Goal: Task Accomplishment & Management: Use online tool/utility

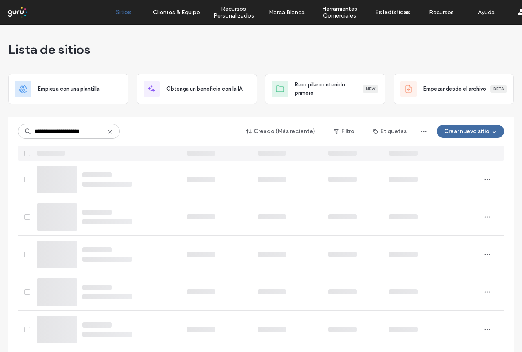
type input "**********"
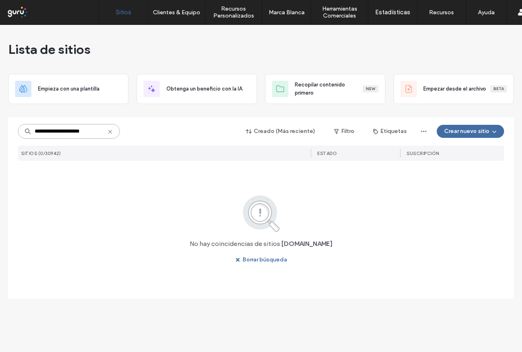
drag, startPoint x: 104, startPoint y: 133, endPoint x: 20, endPoint y: 133, distance: 84.0
click at [20, 133] on input "**********" at bounding box center [69, 131] width 102 height 15
click at [85, 169] on div "**********" at bounding box center [261, 191] width 486 height 149
click at [102, 134] on input "**********" at bounding box center [69, 131] width 102 height 15
click at [106, 131] on input "**********" at bounding box center [69, 131] width 102 height 15
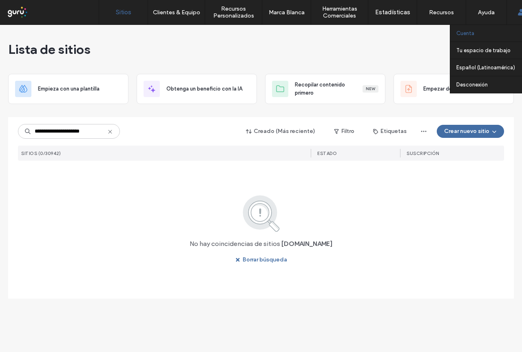
click at [470, 32] on label "Cuenta" at bounding box center [466, 33] width 18 height 6
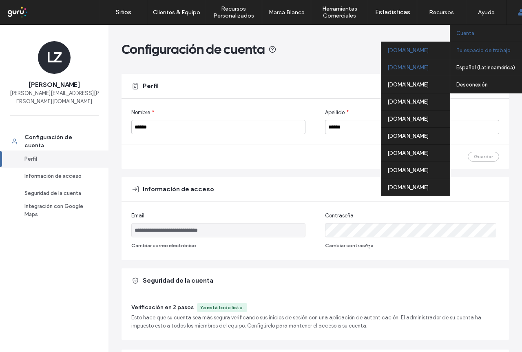
click at [423, 66] on div "[DOMAIN_NAME]" at bounding box center [415, 67] width 69 height 17
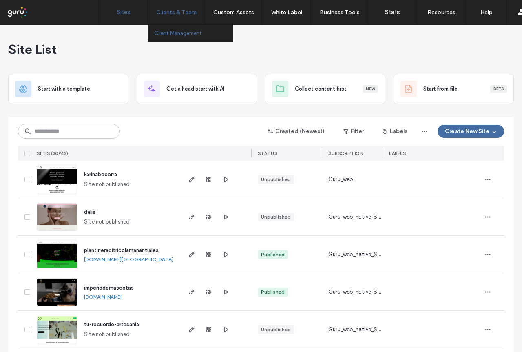
click at [168, 35] on label "Client Management" at bounding box center [178, 33] width 48 height 6
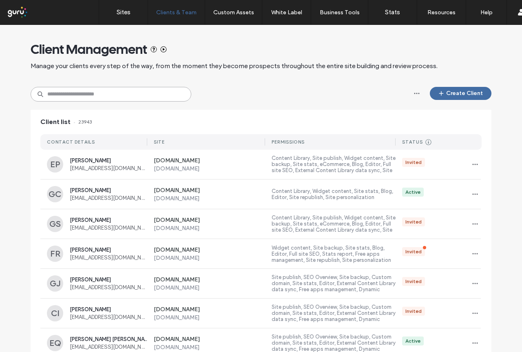
paste input "**********"
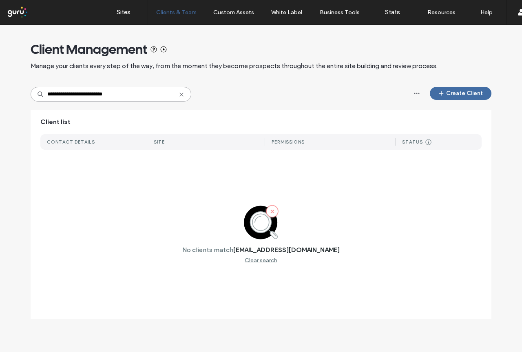
click at [57, 94] on input "**********" at bounding box center [111, 94] width 161 height 15
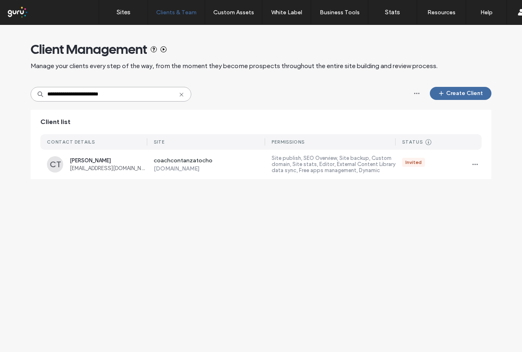
type input "**********"
click at [95, 166] on span "constanzatrocho@gmail.com" at bounding box center [109, 168] width 78 height 6
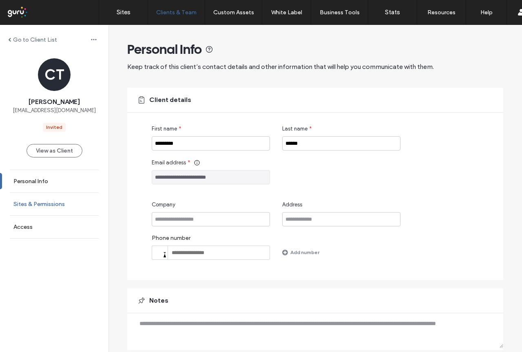
click at [37, 197] on link "Sites & Permissions" at bounding box center [54, 204] width 109 height 22
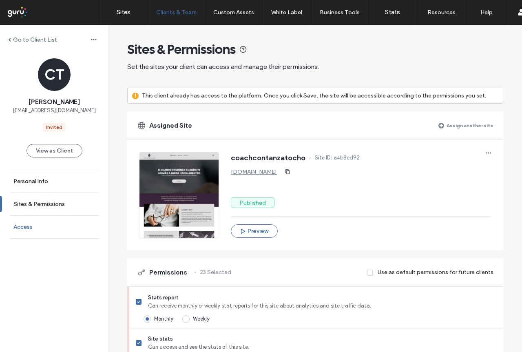
click at [29, 226] on label "Access" at bounding box center [22, 227] width 19 height 7
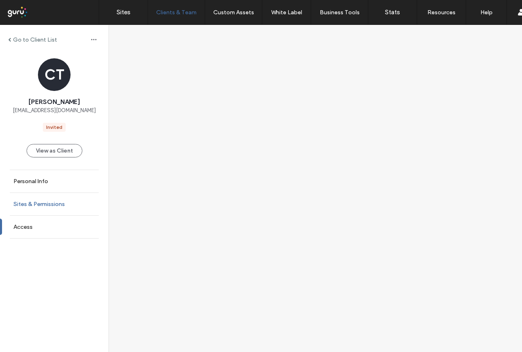
click at [35, 204] on label "Sites & Permissions" at bounding box center [38, 204] width 51 height 7
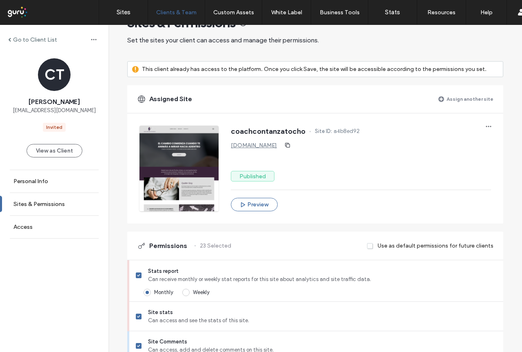
scroll to position [41, 0]
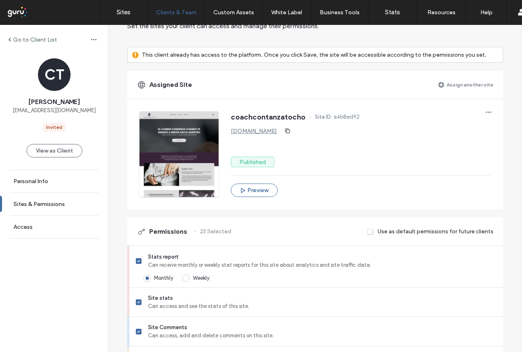
click at [166, 160] on div at bounding box center [179, 154] width 79 height 86
click at [251, 189] on button "Preview" at bounding box center [254, 190] width 47 height 13
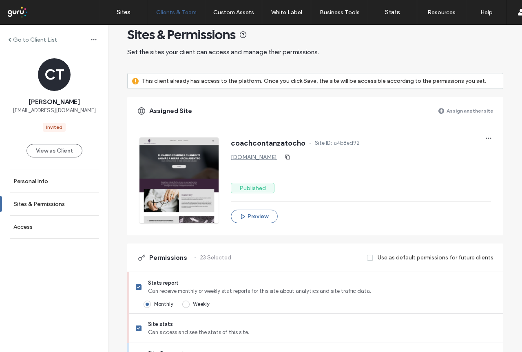
scroll to position [0, 0]
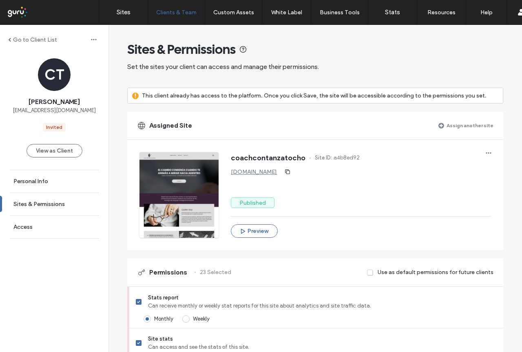
click at [182, 208] on div at bounding box center [179, 195] width 79 height 86
click at [268, 174] on link "coachcontanzatocho.argentina.publicar.guru" at bounding box center [254, 171] width 46 height 7
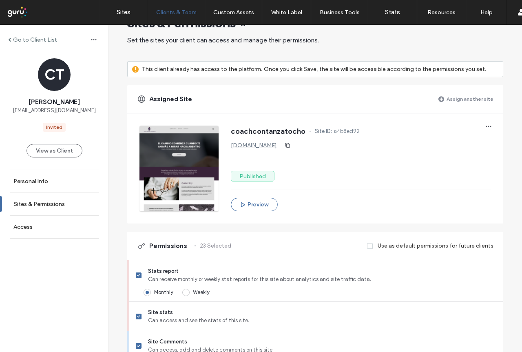
scroll to position [41, 0]
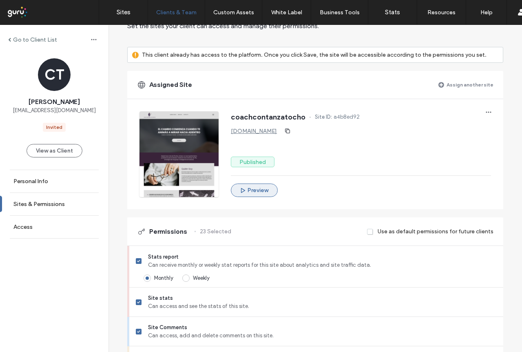
click at [256, 195] on button "Preview" at bounding box center [254, 190] width 47 height 13
click at [190, 135] on div at bounding box center [179, 154] width 79 height 86
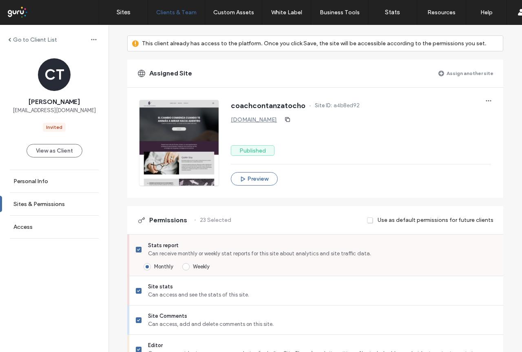
scroll to position [0, 0]
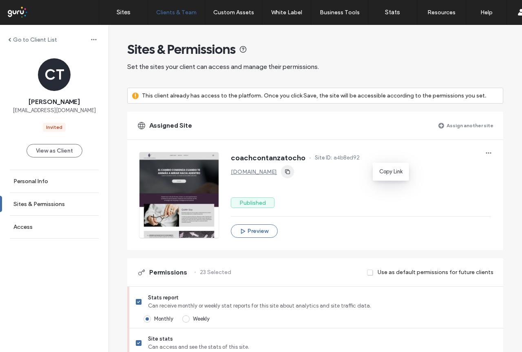
click at [290, 174] on use "button" at bounding box center [287, 171] width 5 height 5
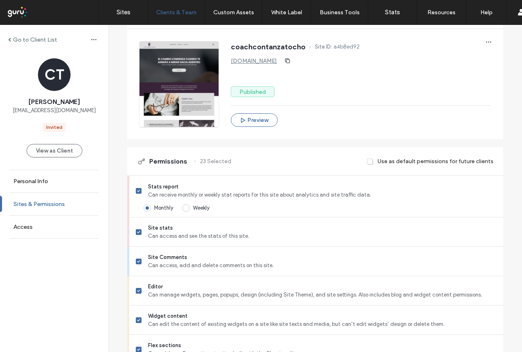
scroll to position [122, 0]
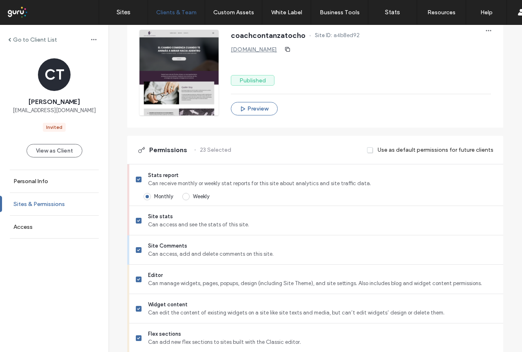
click at [30, 205] on label "Sites & Permissions" at bounding box center [38, 204] width 51 height 7
click at [38, 182] on label "Personal Info" at bounding box center [30, 181] width 35 height 7
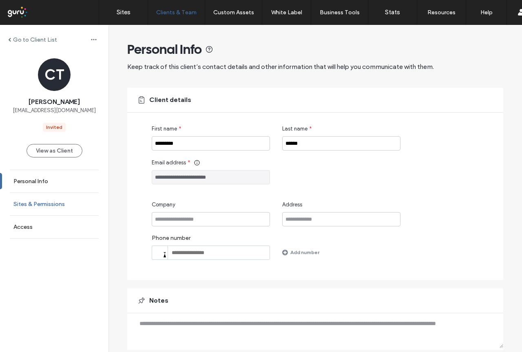
click at [22, 208] on link "Sites & Permissions" at bounding box center [54, 204] width 109 height 22
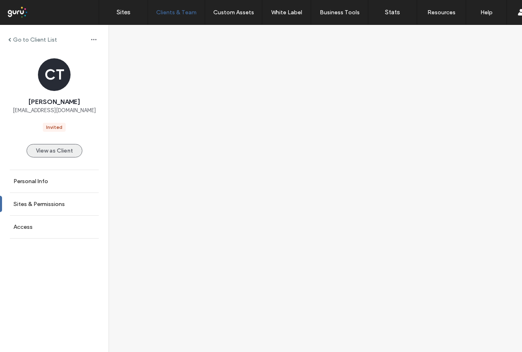
click at [48, 153] on button "View as Client" at bounding box center [55, 150] width 56 height 13
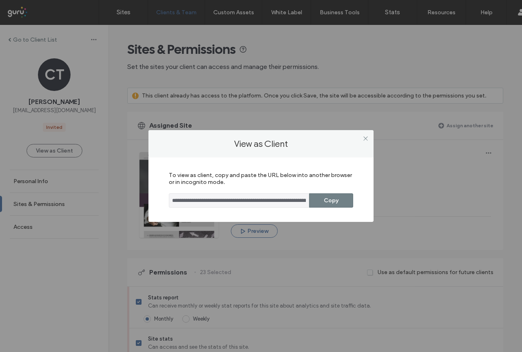
click at [341, 196] on button "Copy" at bounding box center [331, 200] width 44 height 14
click at [364, 137] on use at bounding box center [366, 138] width 4 height 4
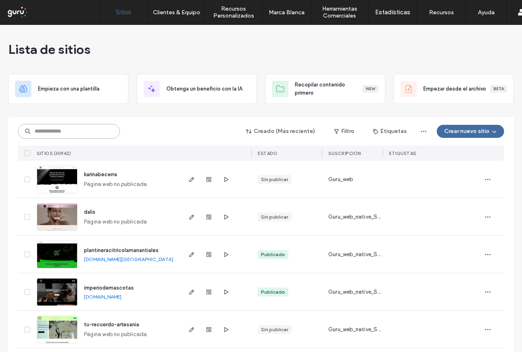
click at [52, 131] on input at bounding box center [69, 131] width 102 height 15
paste input "**********"
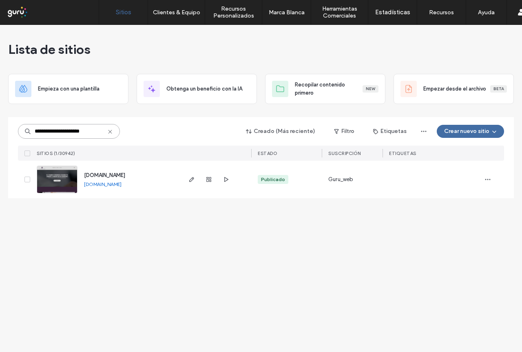
type input "**********"
click at [69, 173] on img at bounding box center [57, 193] width 40 height 55
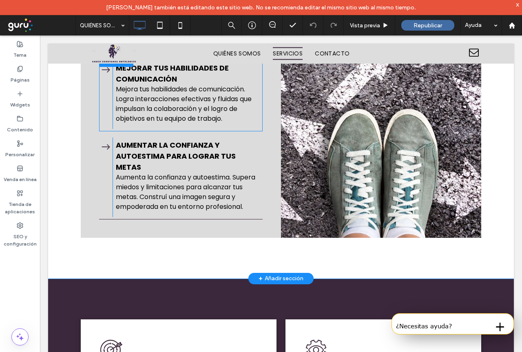
scroll to position [672, 0]
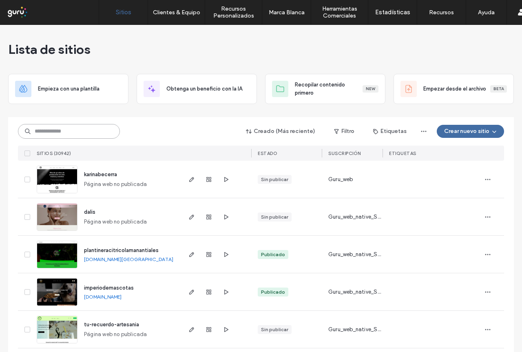
click at [70, 128] on input at bounding box center [69, 131] width 102 height 15
paste input "**********"
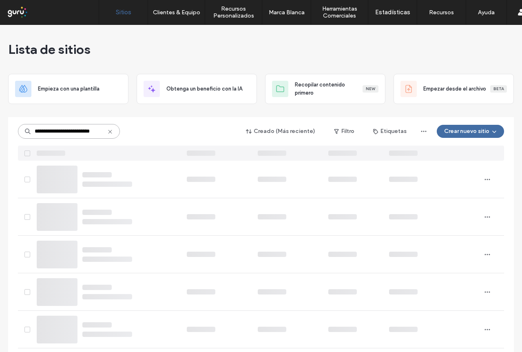
type input "**********"
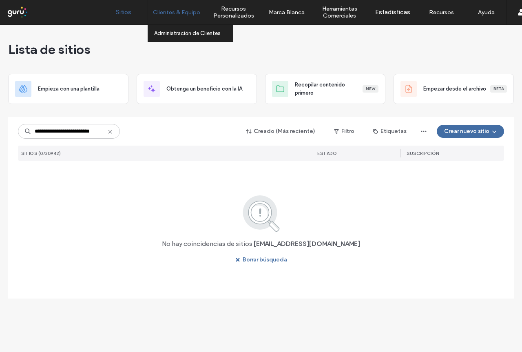
click at [184, 16] on div "Clientes & Equipo" at bounding box center [176, 12] width 57 height 24
click at [180, 36] on label "Administración de Clientes" at bounding box center [187, 33] width 67 height 6
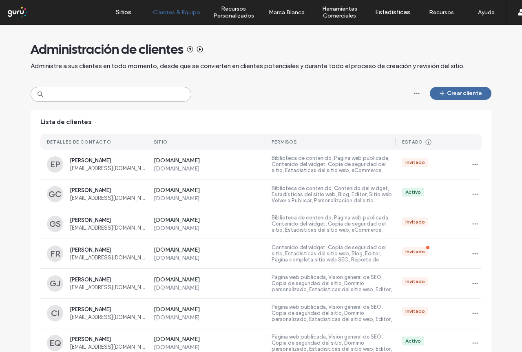
click at [94, 98] on input at bounding box center [111, 94] width 161 height 15
paste input "**********"
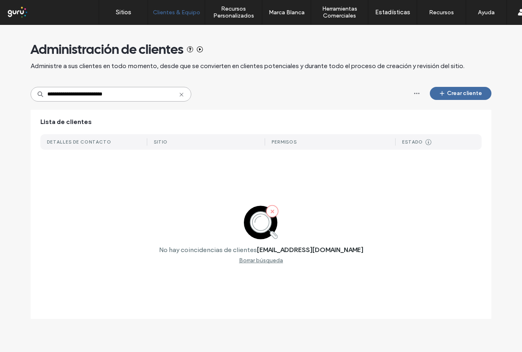
click at [58, 95] on input "**********" at bounding box center [111, 94] width 161 height 15
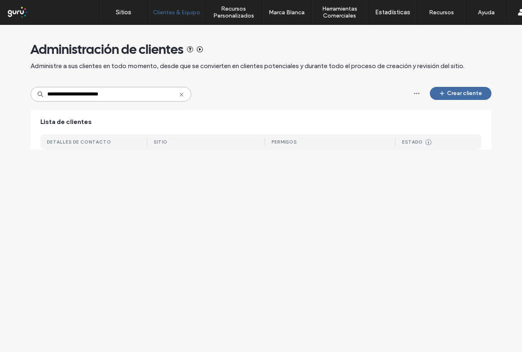
type input "**********"
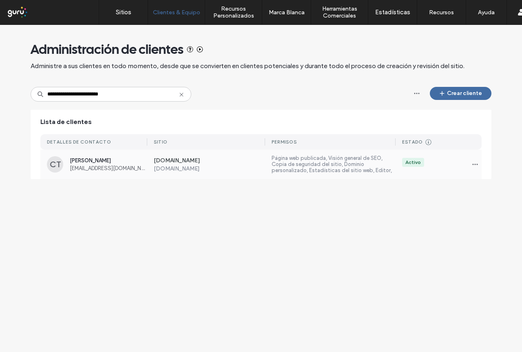
click at [45, 172] on div "CT constanza trocho constanzatrocho@gmail.com" at bounding box center [93, 164] width 107 height 16
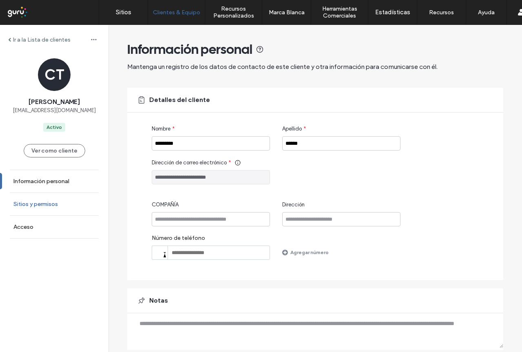
click at [34, 204] on label "Sitios y permisos" at bounding box center [35, 204] width 44 height 7
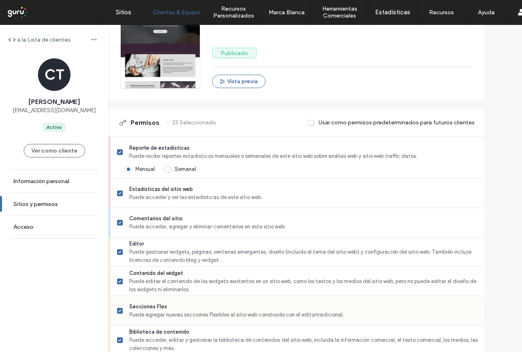
scroll to position [41, 0]
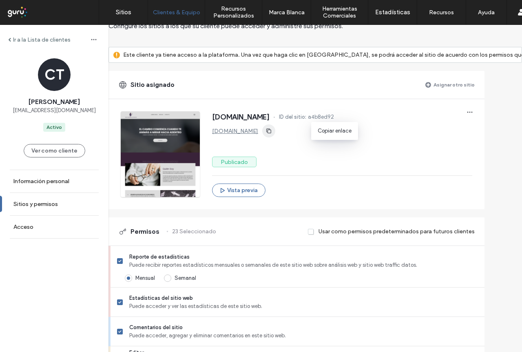
drag, startPoint x: 215, startPoint y: 129, endPoint x: 299, endPoint y: 129, distance: 84.5
click at [299, 129] on div "www.coachconstanza.com" at bounding box center [342, 130] width 260 height 13
click at [271, 130] on use "button" at bounding box center [268, 131] width 5 height 5
click at [27, 224] on label "Acceso" at bounding box center [23, 227] width 20 height 7
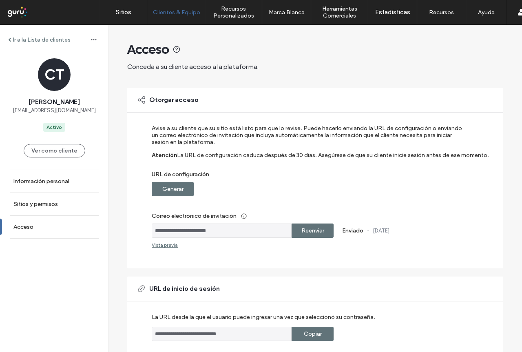
click at [153, 190] on div "Generar" at bounding box center [173, 189] width 42 height 14
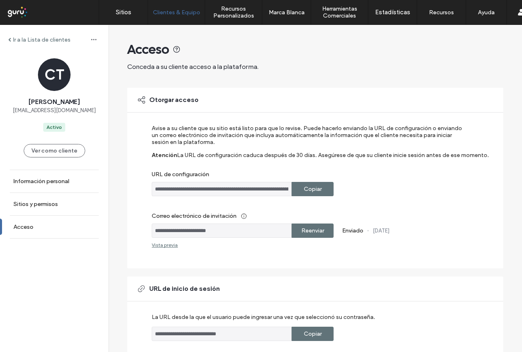
drag, startPoint x: 298, startPoint y: 192, endPoint x: 150, endPoint y: 111, distance: 168.7
click at [299, 191] on div "Copiar" at bounding box center [313, 189] width 42 height 14
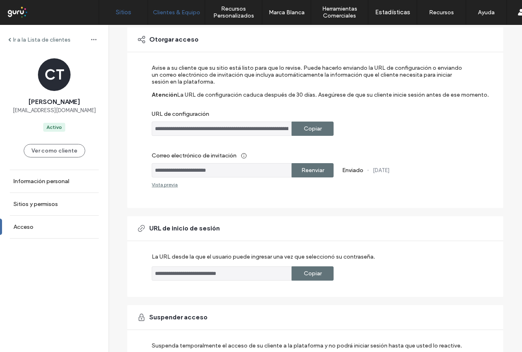
scroll to position [82, 0]
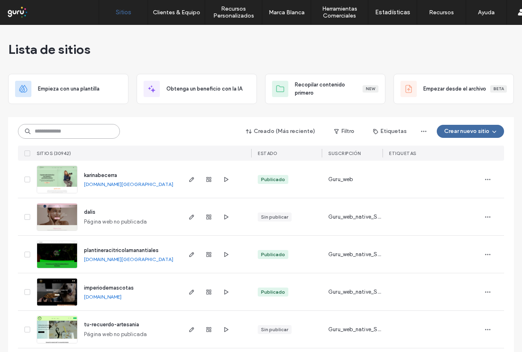
click at [64, 133] on input at bounding box center [69, 131] width 102 height 15
paste input "**********"
type input "**********"
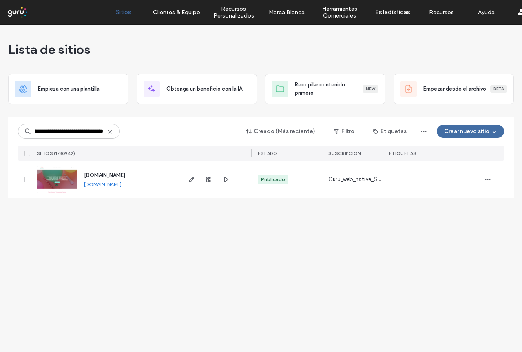
scroll to position [0, 0]
click at [122, 186] on link "www.tresdeseostiendadefiestas.com" at bounding box center [103, 184] width 38 height 6
click at [116, 184] on link "www.tresdeseostiendadefiestas.com" at bounding box center [103, 184] width 38 height 6
click at [191, 181] on icon "button" at bounding box center [191, 179] width 7 height 7
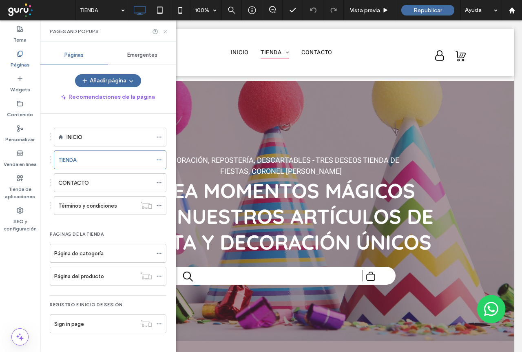
click at [164, 31] on icon at bounding box center [165, 32] width 6 height 6
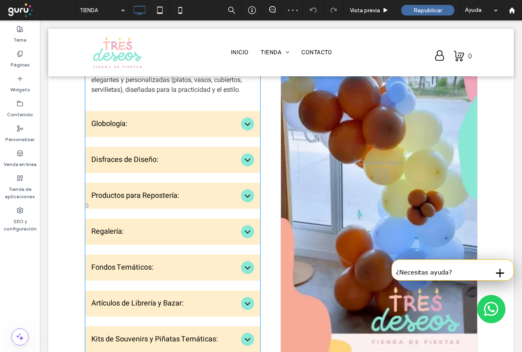
scroll to position [566, 0]
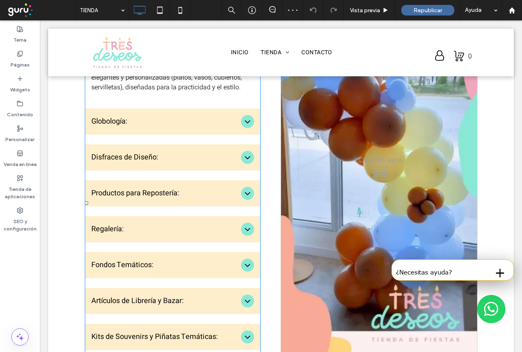
click at [243, 122] on icon at bounding box center [248, 122] width 10 height 10
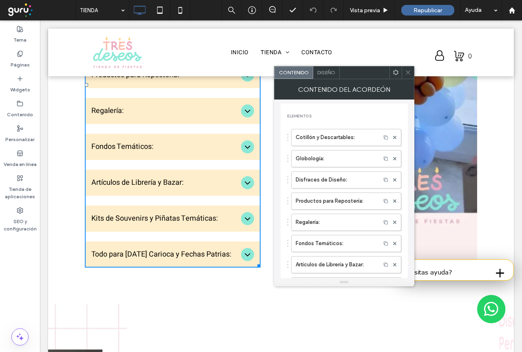
scroll to position [729, 0]
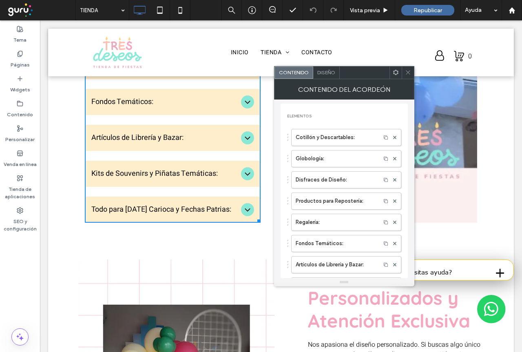
click at [409, 72] on use at bounding box center [408, 73] width 4 height 4
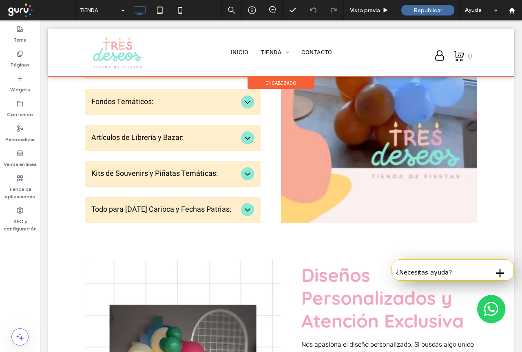
click at [450, 54] on div at bounding box center [281, 53] width 466 height 48
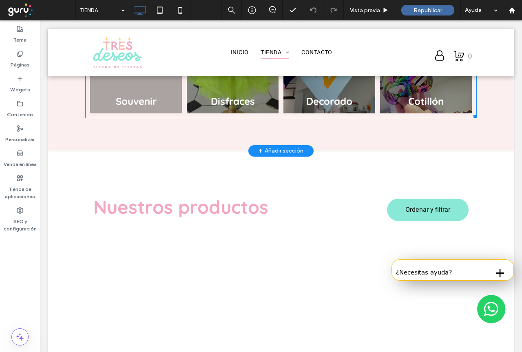
scroll to position [1673, 0]
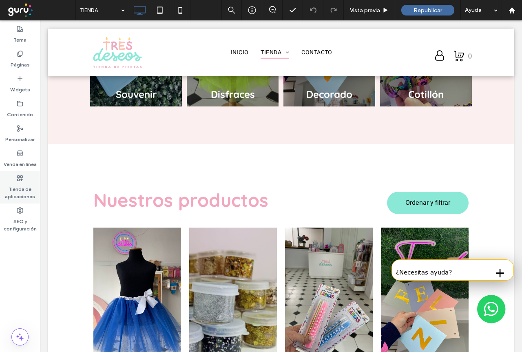
click at [16, 191] on label "Tienda de aplicaciones" at bounding box center [20, 191] width 40 height 19
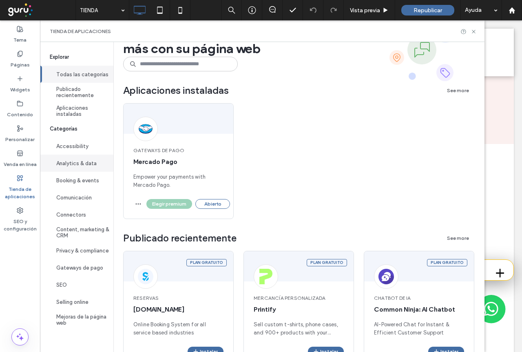
scroll to position [41, 0]
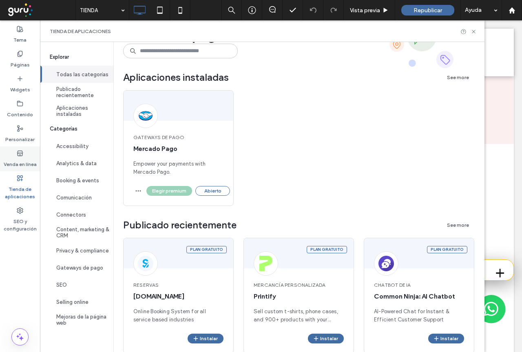
click at [16, 160] on label "Venda en línea" at bounding box center [20, 162] width 33 height 11
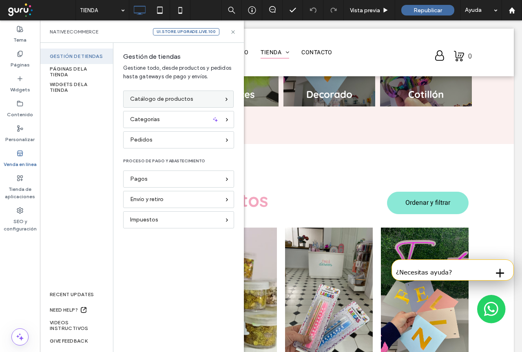
click at [191, 100] on div "Catálogo de productos" at bounding box center [175, 99] width 90 height 9
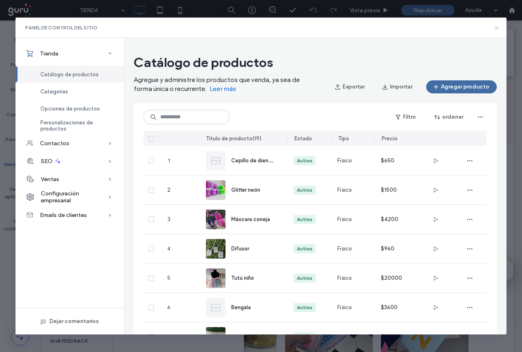
click at [499, 30] on icon at bounding box center [497, 27] width 7 height 7
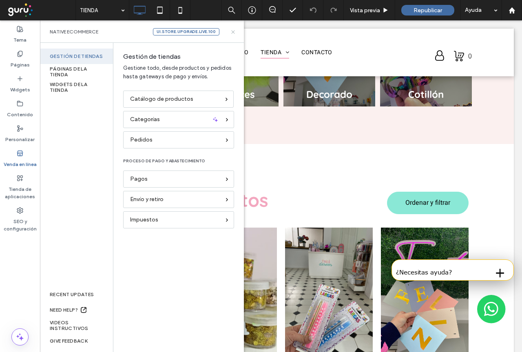
click at [236, 30] on icon at bounding box center [233, 32] width 6 height 6
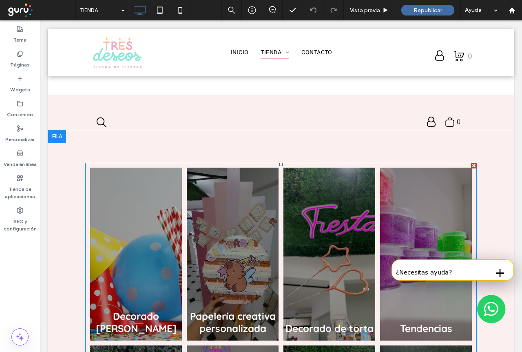
scroll to position [1259, 0]
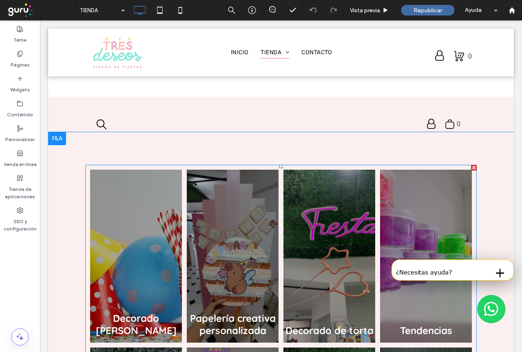
click at [148, 217] on link at bounding box center [136, 255] width 98 height 183
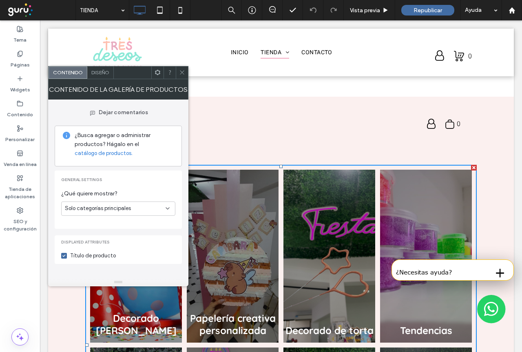
click at [179, 75] on icon at bounding box center [182, 72] width 6 height 6
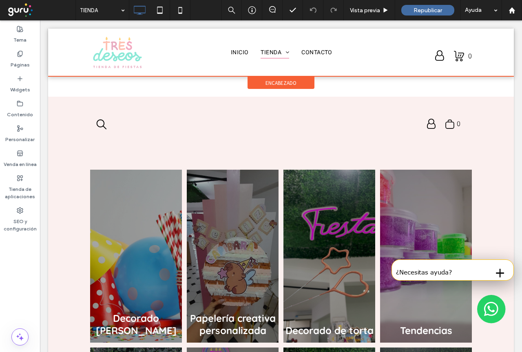
click at [319, 59] on div at bounding box center [281, 53] width 466 height 48
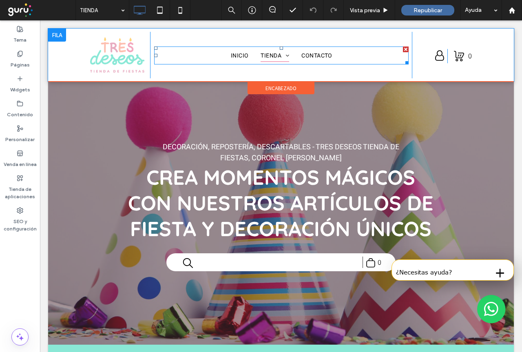
scroll to position [0, 0]
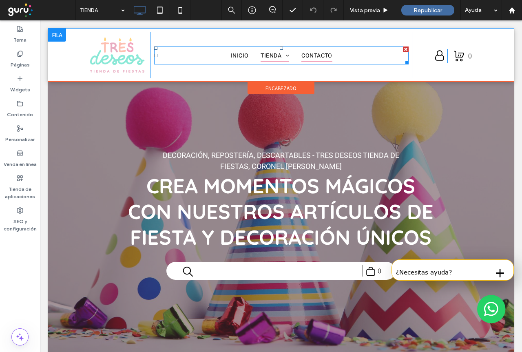
click at [320, 53] on span "CONTACTO" at bounding box center [316, 55] width 31 height 13
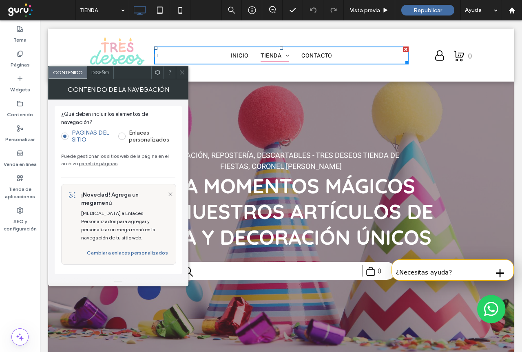
click at [183, 70] on icon at bounding box center [182, 72] width 6 height 6
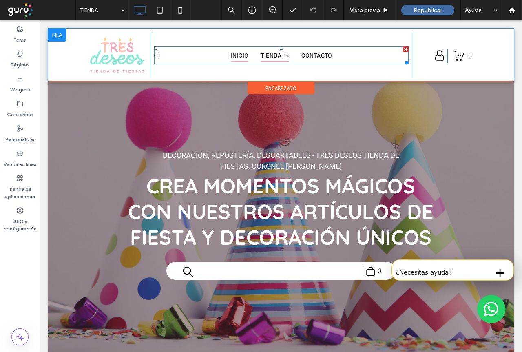
click at [231, 55] on span "INICIO" at bounding box center [240, 55] width 18 height 13
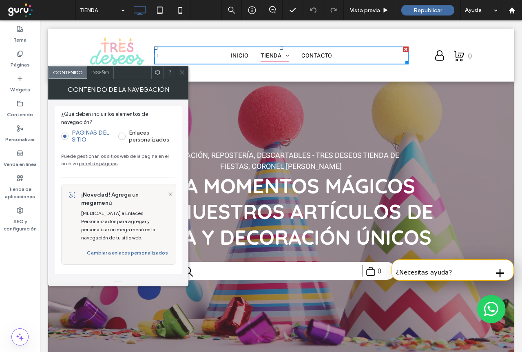
click at [180, 72] on icon at bounding box center [182, 72] width 6 height 6
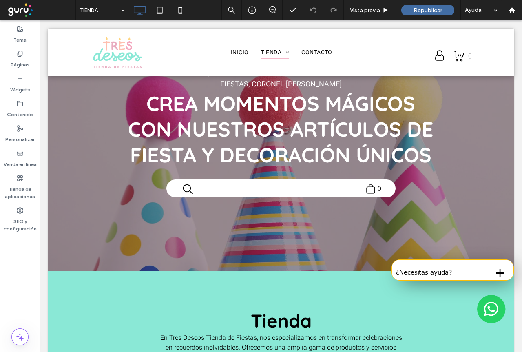
scroll to position [82, 0]
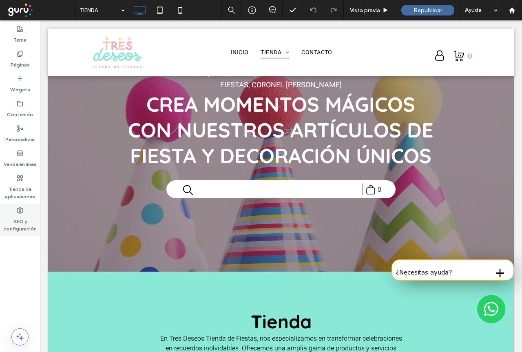
click at [24, 213] on div "SEO y configuración" at bounding box center [20, 220] width 40 height 32
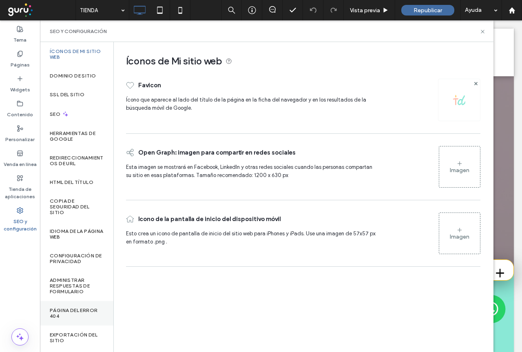
scroll to position [28, 0]
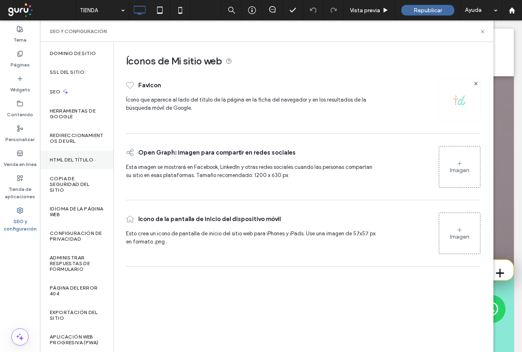
click at [62, 151] on div "HTML del título" at bounding box center [76, 160] width 73 height 19
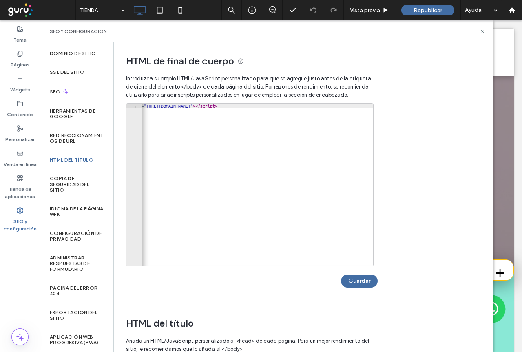
type textarea "**********"
drag, startPoint x: 370, startPoint y: 111, endPoint x: 120, endPoint y: 113, distance: 250.1
click at [120, 113] on div "**********" at bounding box center [246, 173] width 265 height 262
drag, startPoint x: 144, startPoint y: 106, endPoint x: 358, endPoint y: 120, distance: 214.6
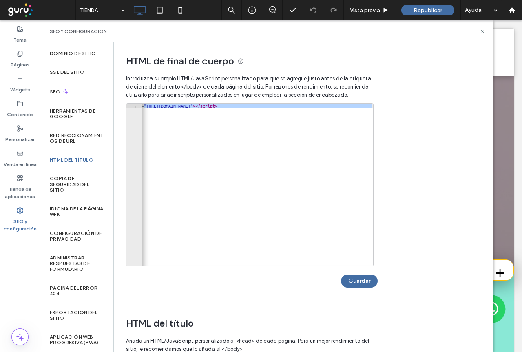
click at [358, 120] on div "< script src = "https://chat.gurusoluciones.com/api/assets/chat.js?id=320322&pb…" at bounding box center [243, 187] width 260 height 166
click at [329, 139] on div "< script src = "https://chat.gurusoluciones.com/api/assets/chat.js?id=320322&pb…" at bounding box center [257, 185] width 231 height 162
click at [356, 286] on button "Guardar" at bounding box center [359, 281] width 37 height 13
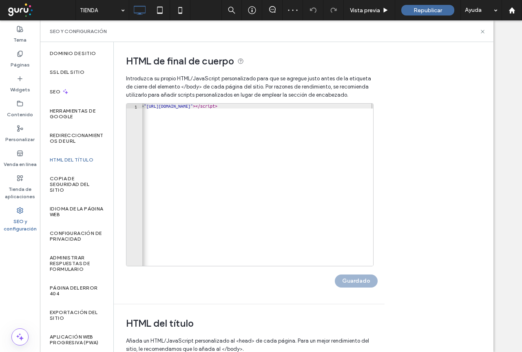
click at [488, 32] on div "SEO y configuración" at bounding box center [267, 31] width 454 height 22
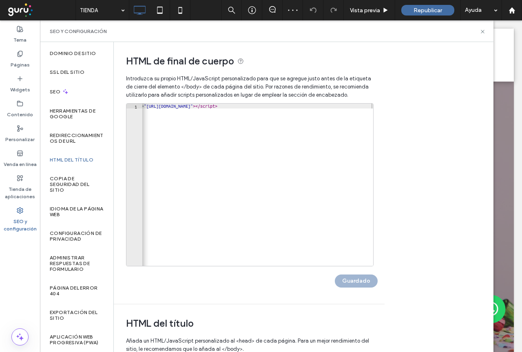
scroll to position [0, 0]
click at [483, 32] on use at bounding box center [482, 31] width 3 height 3
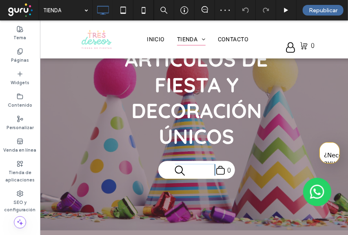
scroll to position [177, 0]
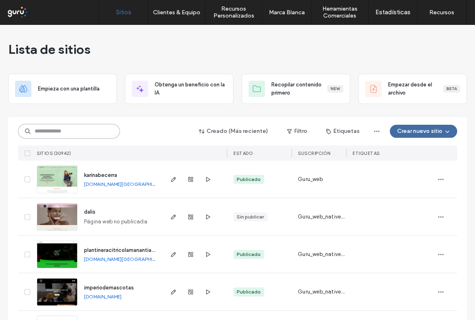
drag, startPoint x: 0, startPoint y: 0, endPoint x: 60, endPoint y: 133, distance: 146.1
click at [60, 133] on input at bounding box center [69, 131] width 102 height 15
click at [85, 131] on input at bounding box center [69, 131] width 102 height 15
paste input "**********"
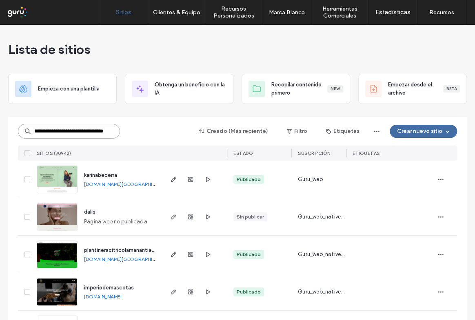
type input "**********"
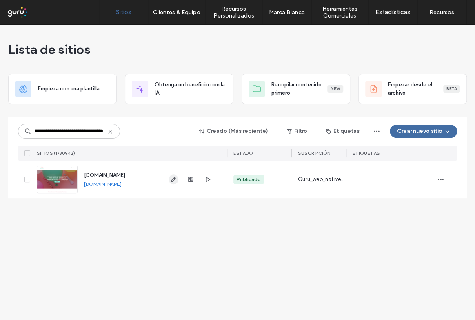
click at [171, 180] on use "button" at bounding box center [173, 179] width 5 height 5
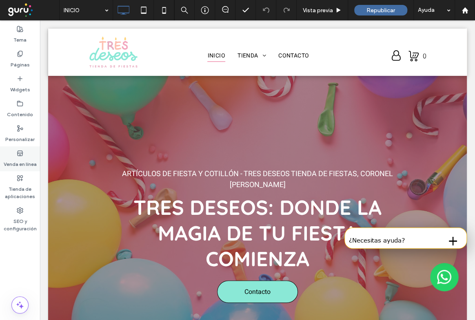
click at [18, 156] on icon at bounding box center [20, 153] width 7 height 7
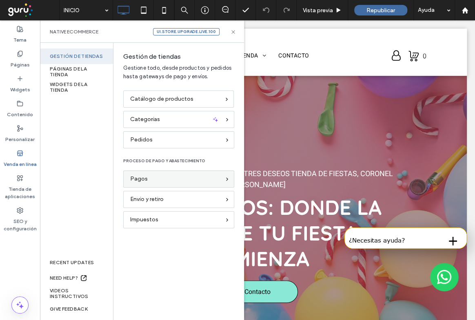
click at [168, 181] on div "Pagos" at bounding box center [175, 179] width 90 height 9
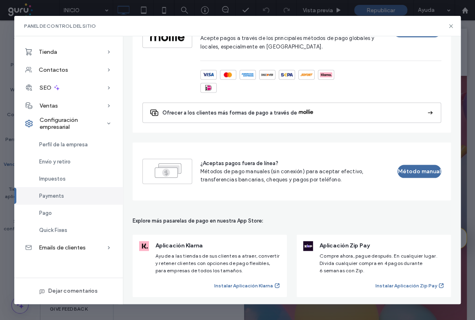
scroll to position [660, 0]
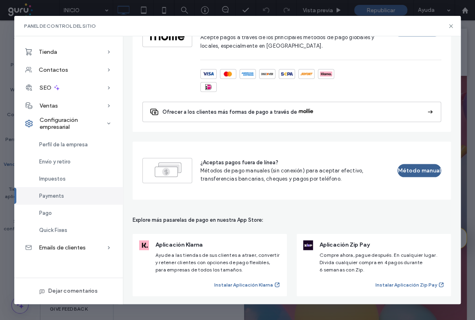
click at [424, 169] on button "Método manual" at bounding box center [419, 170] width 44 height 13
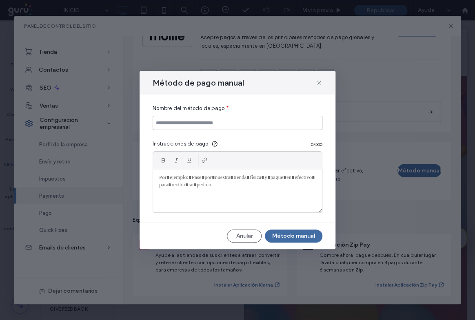
click at [206, 122] on input at bounding box center [238, 123] width 170 height 14
click at [217, 123] on input at bounding box center [238, 123] width 170 height 14
click at [168, 181] on p at bounding box center [237, 177] width 157 height 7
click at [319, 85] on icon at bounding box center [319, 83] width 7 height 7
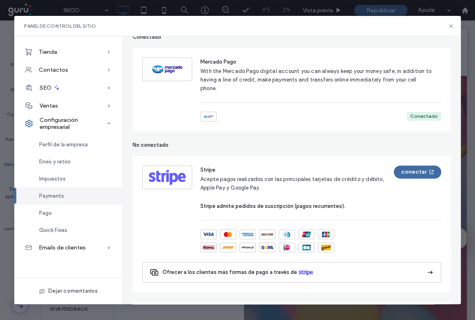
scroll to position [0, 0]
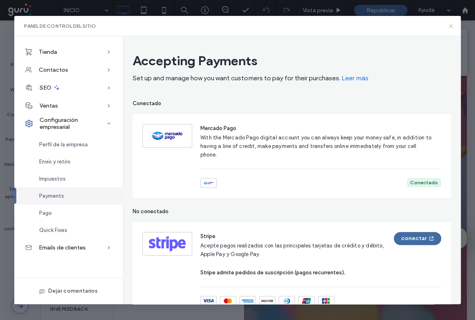
click at [448, 27] on icon at bounding box center [451, 26] width 7 height 7
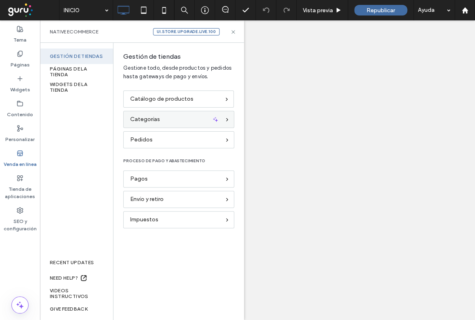
click at [181, 124] on div "Categorías" at bounding box center [175, 119] width 90 height 9
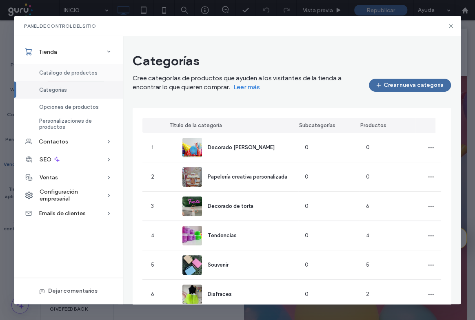
click at [66, 75] on span "Catálogo de productos" at bounding box center [68, 73] width 58 height 6
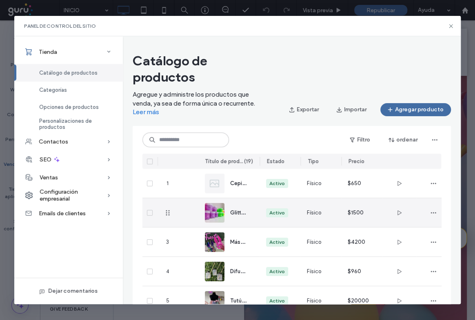
click at [211, 217] on img at bounding box center [215, 213] width 20 height 20
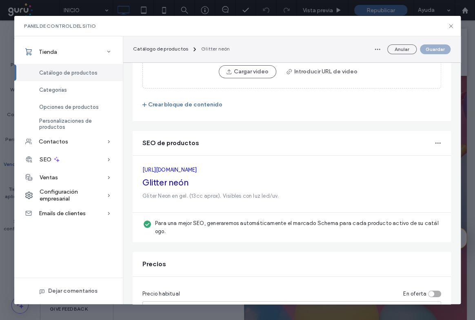
scroll to position [1284, 0]
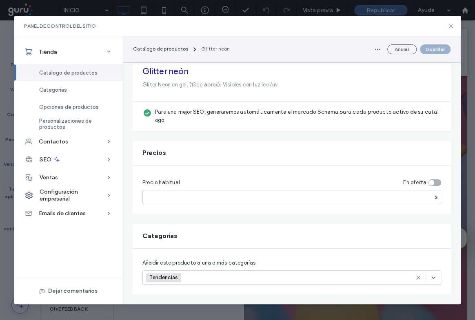
click at [172, 275] on span "Tendencias" at bounding box center [164, 278] width 30 height 7
click at [203, 273] on div "Seleccionar categorías" at bounding box center [291, 277] width 299 height 14
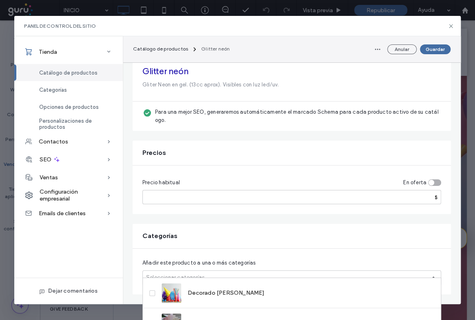
drag, startPoint x: 241, startPoint y: 269, endPoint x: 224, endPoint y: 272, distance: 17.0
click at [239, 270] on div "Seleccionar categorías" at bounding box center [291, 277] width 299 height 14
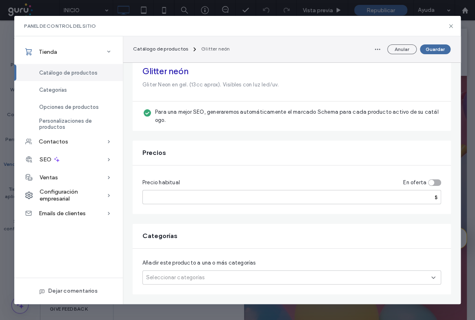
click at [204, 273] on div "Seleccionar categorías" at bounding box center [291, 277] width 299 height 14
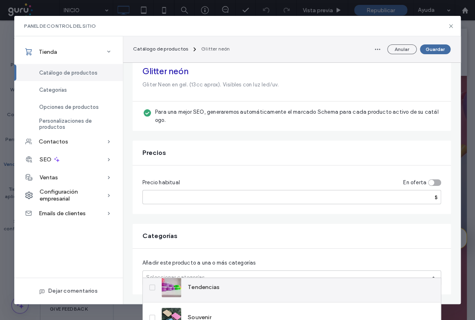
scroll to position [73, 0]
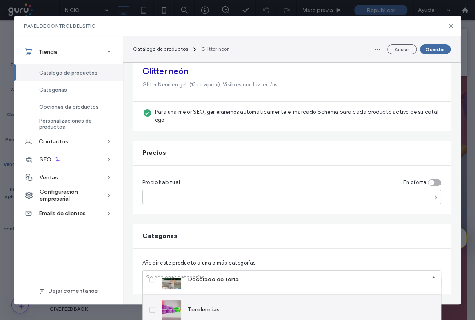
click at [215, 306] on span "Tendencias" at bounding box center [204, 310] width 32 height 8
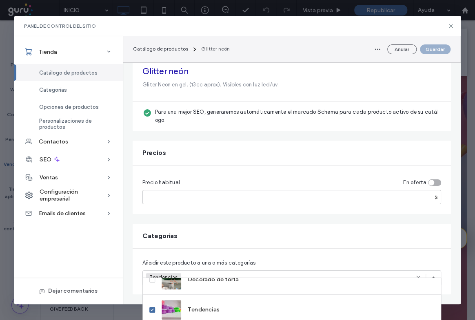
click at [419, 249] on div "Añadir este producto a una o más categorías Tendencias +0 Tendencias +0" at bounding box center [292, 272] width 318 height 46
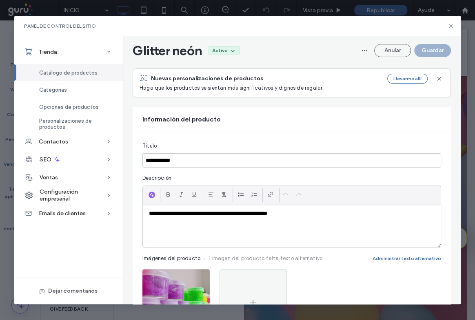
scroll to position [0, 0]
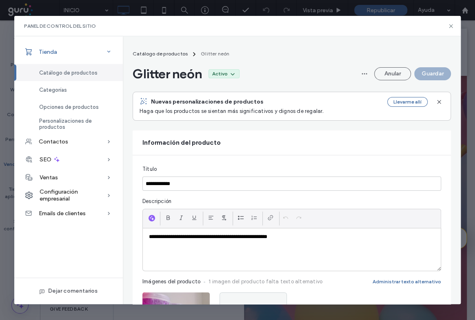
click at [64, 53] on div "Tienda" at bounding box center [68, 52] width 109 height 18
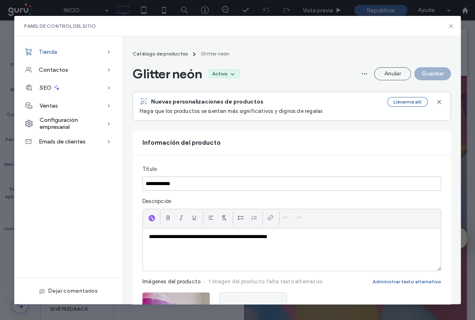
click at [51, 55] on div "Tienda" at bounding box center [68, 52] width 109 height 18
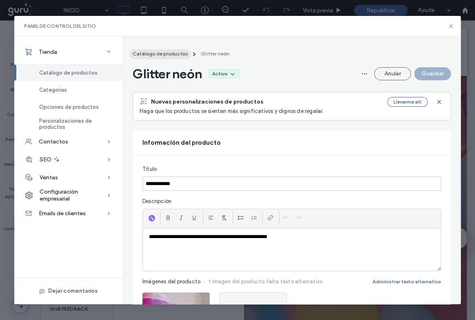
click at [166, 54] on span "Catálogo de productos" at bounding box center [160, 54] width 55 height 6
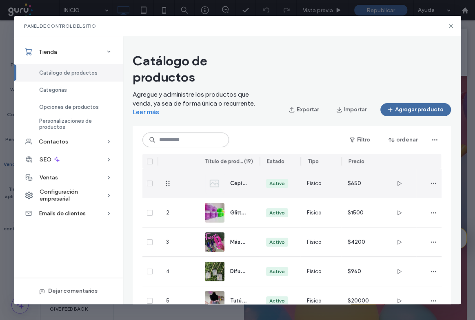
click at [178, 184] on div at bounding box center [188, 183] width 20 height 29
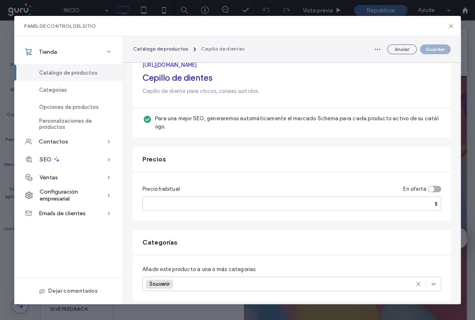
scroll to position [948, 0]
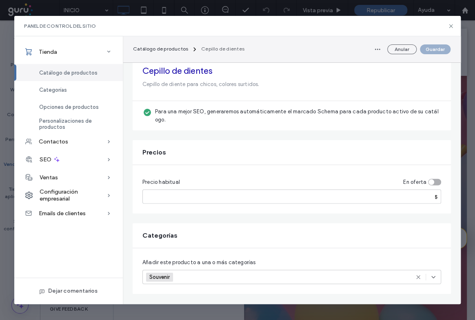
click at [220, 271] on div "Souvenir +0 Souvenir +0" at bounding box center [282, 276] width 272 height 13
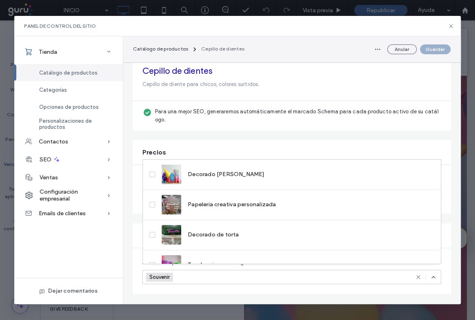
click at [220, 271] on div "Souvenir +0 Souvenir +0" at bounding box center [282, 276] width 272 height 13
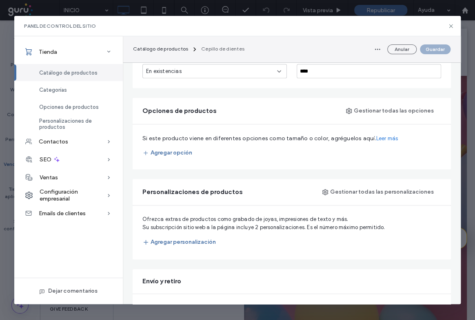
scroll to position [371, 0]
click at [172, 151] on button "Agregar opción" at bounding box center [167, 152] width 50 height 13
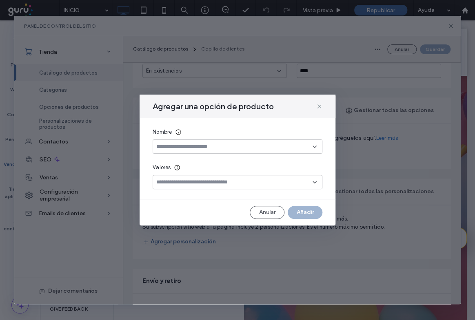
click at [175, 147] on input at bounding box center [234, 147] width 156 height 7
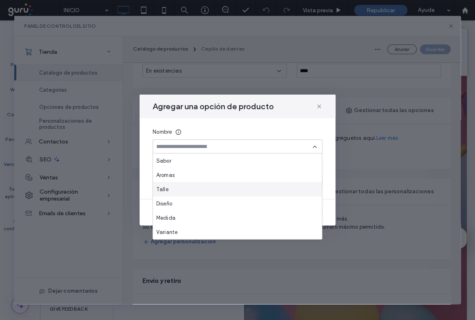
click at [173, 190] on div "Talle" at bounding box center [237, 189] width 169 height 14
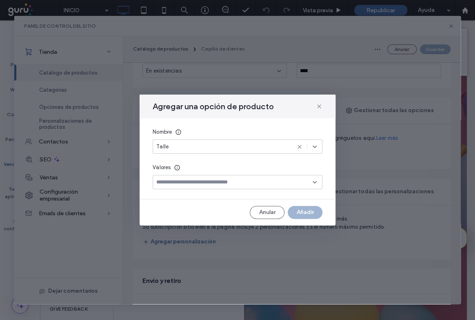
click at [173, 187] on div at bounding box center [238, 182] width 170 height 14
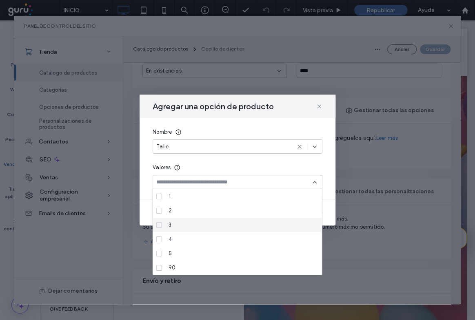
click at [219, 156] on div "Nombre Talle Valores" at bounding box center [238, 158] width 196 height 81
click at [225, 150] on div "Talle" at bounding box center [223, 147] width 134 height 8
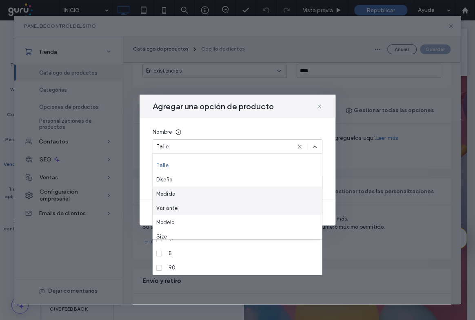
scroll to position [37, 0]
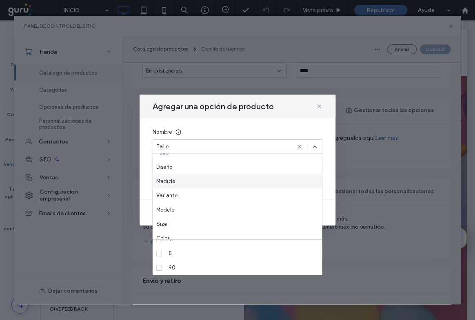
click at [177, 184] on div "Medida" at bounding box center [237, 181] width 169 height 14
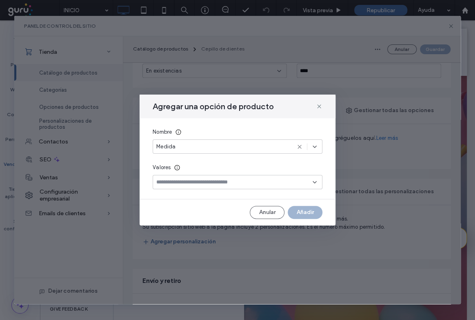
click at [179, 183] on input at bounding box center [234, 182] width 156 height 7
click at [206, 146] on div "Medida" at bounding box center [223, 147] width 134 height 8
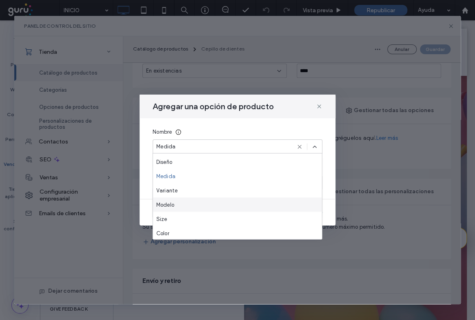
scroll to position [43, 0]
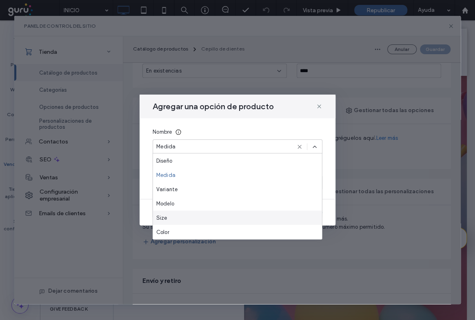
click at [165, 216] on span "Size" at bounding box center [161, 218] width 11 height 8
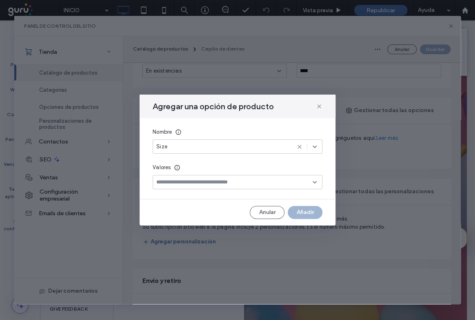
click at [184, 179] on input at bounding box center [234, 182] width 156 height 7
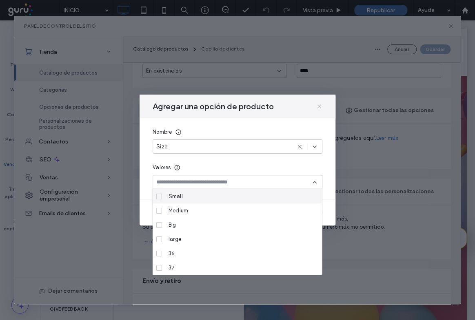
click at [318, 106] on icon at bounding box center [319, 106] width 7 height 7
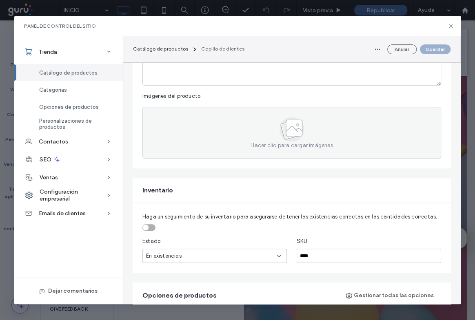
scroll to position [259, 0]
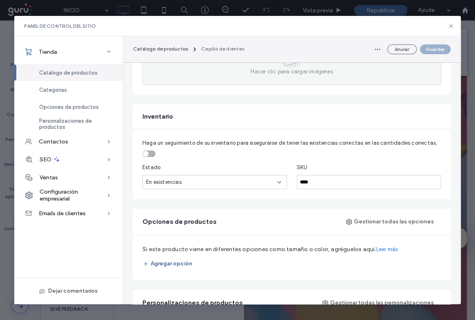
click at [175, 262] on button "Agregar opción" at bounding box center [167, 263] width 50 height 13
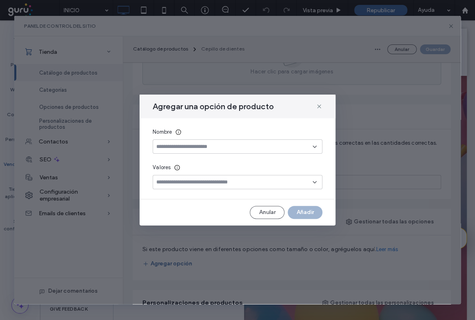
click at [201, 150] on input at bounding box center [234, 147] width 156 height 7
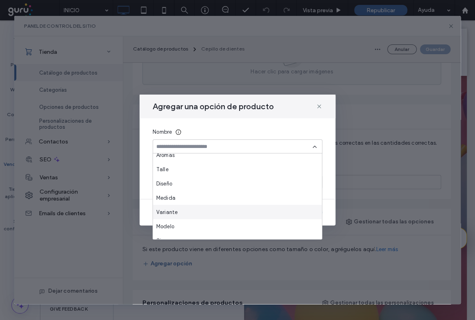
scroll to position [37, 0]
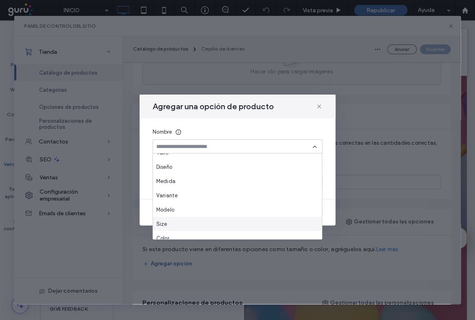
click at [172, 224] on div "Size" at bounding box center [237, 224] width 169 height 14
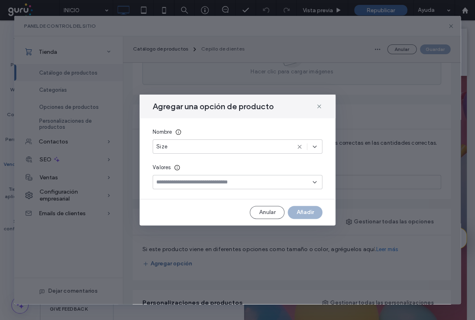
click at [211, 180] on input at bounding box center [234, 182] width 156 height 7
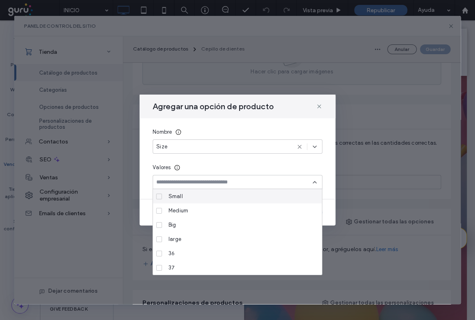
click at [161, 200] on label "Small" at bounding box center [235, 196] width 159 height 14
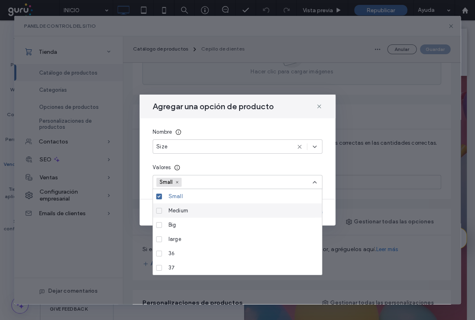
click at [157, 212] on span at bounding box center [159, 211] width 6 height 6
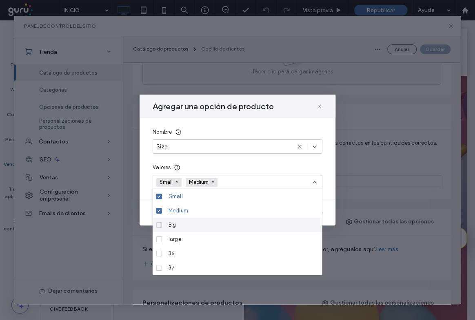
click at [157, 226] on span at bounding box center [159, 225] width 6 height 6
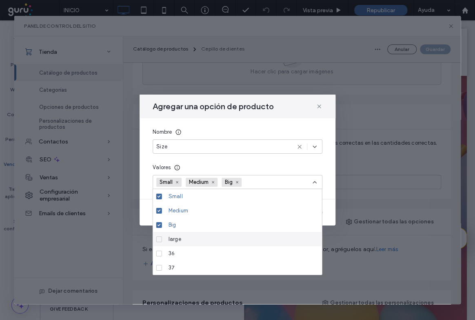
drag, startPoint x: 159, startPoint y: 239, endPoint x: 171, endPoint y: 239, distance: 11.8
click at [159, 239] on icon at bounding box center [158, 239] width 3 height 2
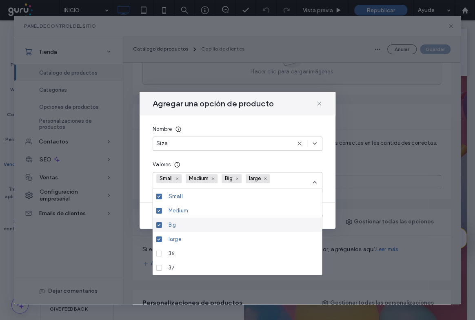
click at [332, 218] on div "Anular Añadir" at bounding box center [238, 215] width 196 height 13
click at [314, 182] on use at bounding box center [314, 183] width 3 height 2
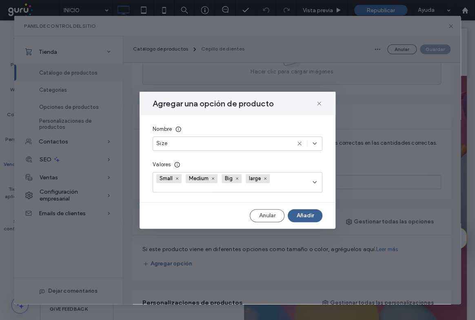
click at [302, 215] on button "Añadir" at bounding box center [305, 215] width 35 height 13
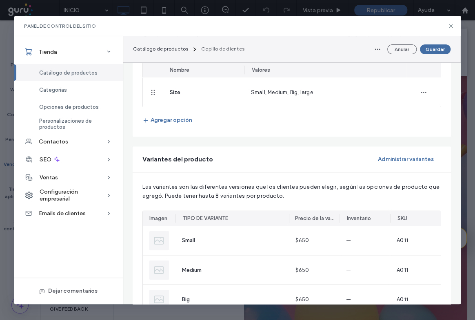
scroll to position [519, 0]
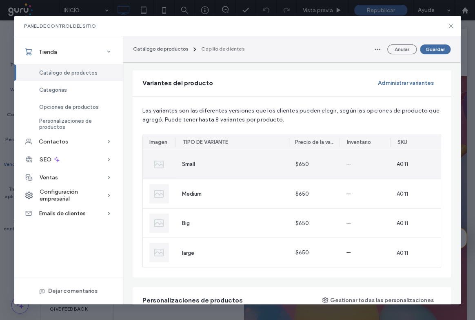
click at [159, 165] on img at bounding box center [159, 165] width 20 height 20
click at [158, 167] on img at bounding box center [159, 165] width 20 height 20
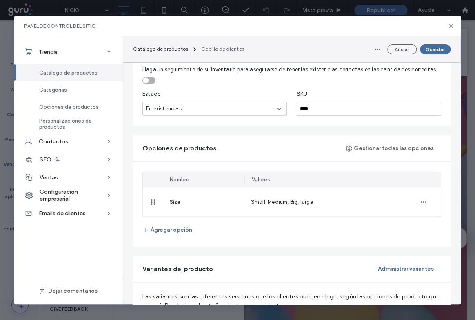
scroll to position [334, 0]
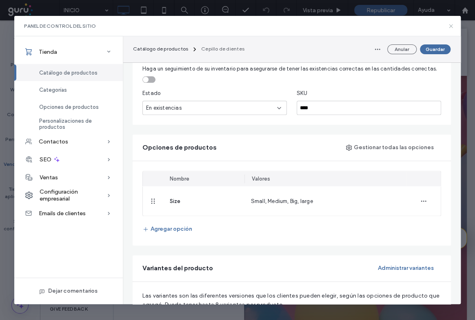
click at [450, 26] on icon at bounding box center [451, 26] width 7 height 7
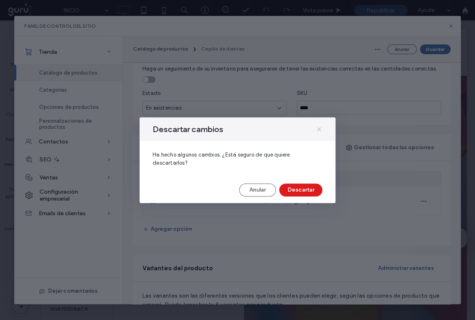
click at [319, 130] on icon at bounding box center [319, 129] width 7 height 7
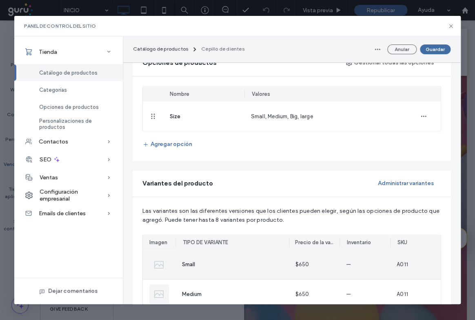
scroll to position [348, 0]
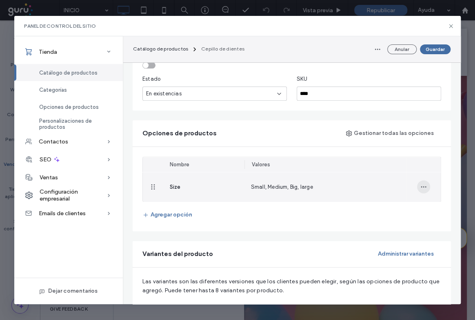
click at [422, 186] on icon "button" at bounding box center [423, 187] width 7 height 7
click at [405, 204] on span "Actualizar valores" at bounding box center [394, 207] width 45 height 8
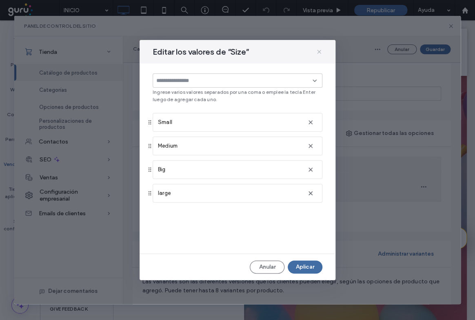
click at [316, 49] on icon at bounding box center [319, 52] width 7 height 7
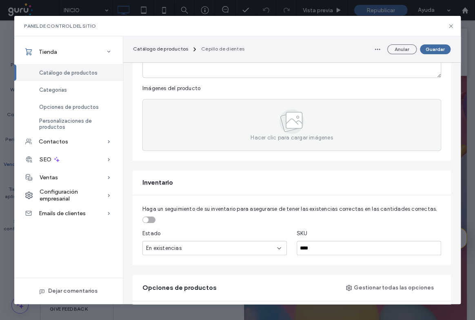
scroll to position [163, 0]
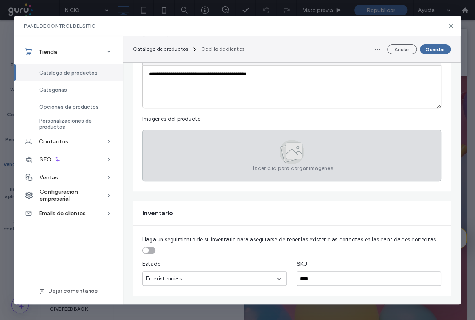
click at [279, 158] on div "Hacer clic para cargar imágenes" at bounding box center [291, 156] width 299 height 52
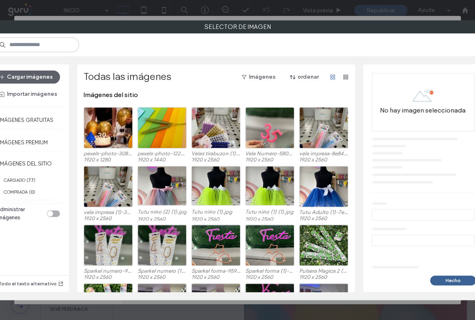
click at [449, 279] on button "Hecho" at bounding box center [453, 281] width 46 height 10
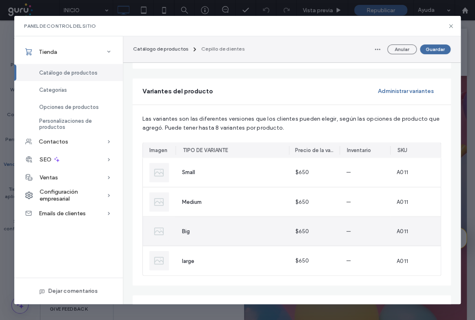
scroll to position [534, 0]
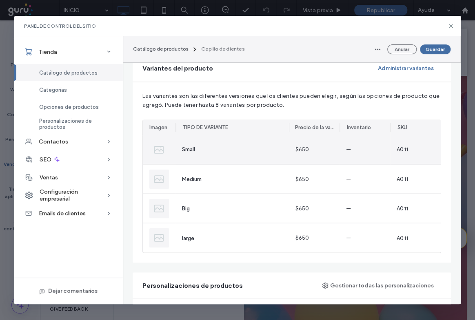
click at [182, 154] on div "Small" at bounding box center [231, 149] width 113 height 29
click at [157, 151] on img at bounding box center [159, 150] width 20 height 20
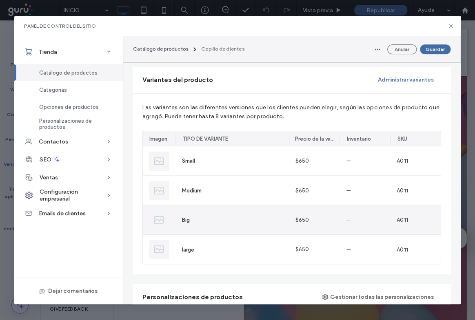
scroll to position [608, 0]
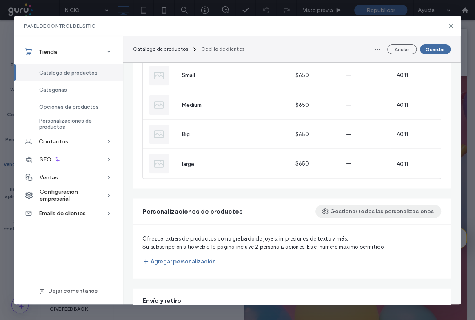
click at [328, 210] on use "button" at bounding box center [325, 211] width 5 height 5
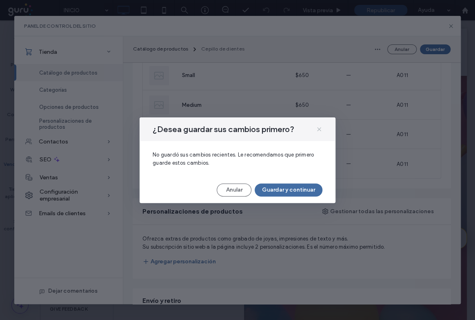
click at [318, 130] on use at bounding box center [319, 129] width 4 height 4
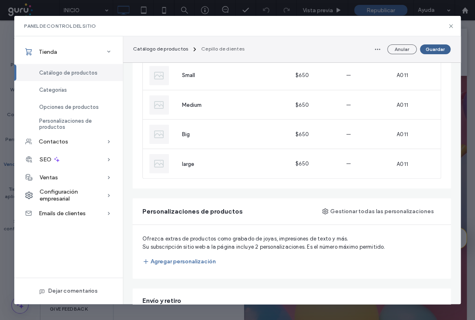
click at [435, 49] on button "Guardar" at bounding box center [435, 49] width 31 height 10
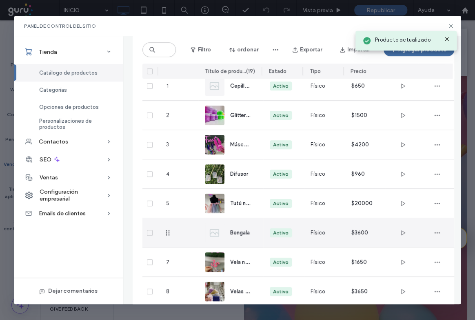
scroll to position [0, 0]
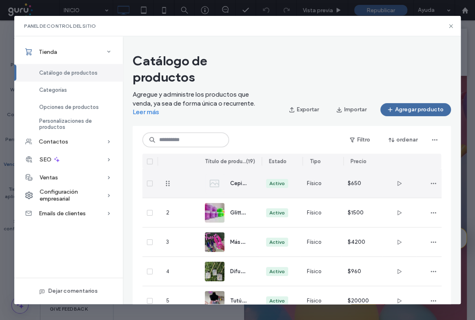
click at [212, 186] on img at bounding box center [215, 184] width 20 height 20
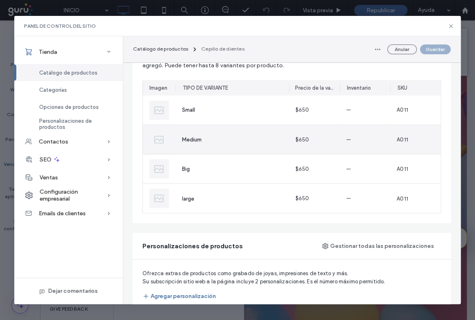
scroll to position [556, 0]
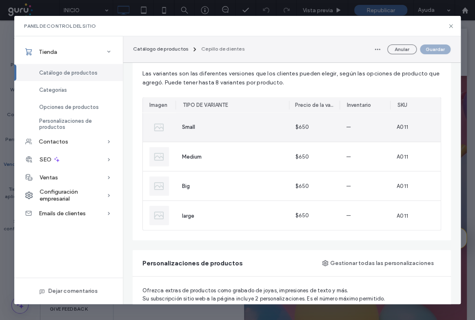
click at [161, 130] on img at bounding box center [159, 127] width 20 height 20
click at [197, 130] on div "Small" at bounding box center [231, 127] width 113 height 29
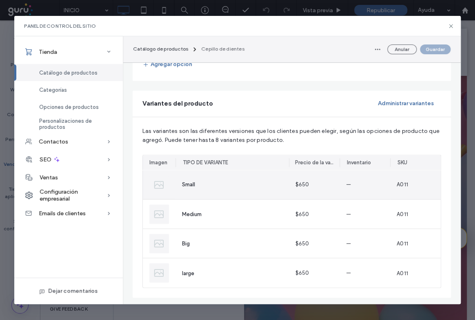
scroll to position [482, 0]
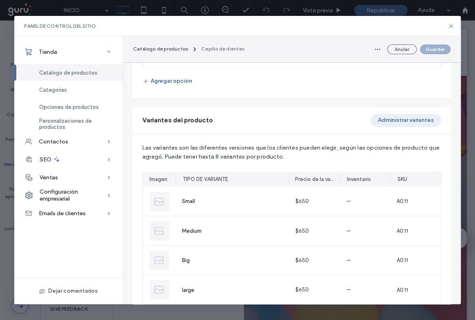
click at [402, 120] on button "Administrar variantes" at bounding box center [405, 120] width 71 height 13
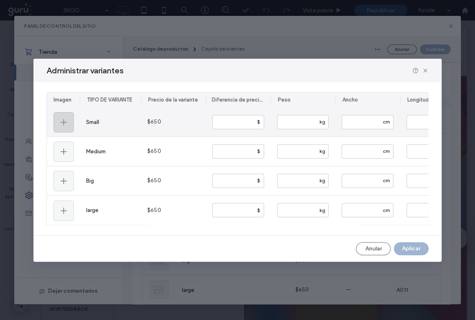
click at [57, 119] on div at bounding box center [63, 122] width 20 height 20
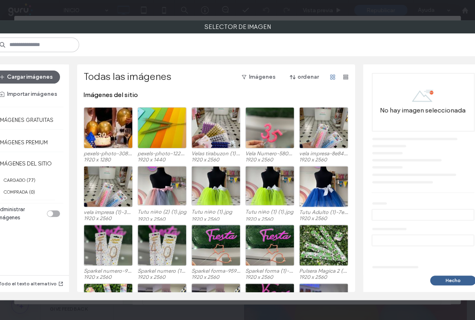
click at [467, 277] on button "Hecho" at bounding box center [453, 281] width 46 height 10
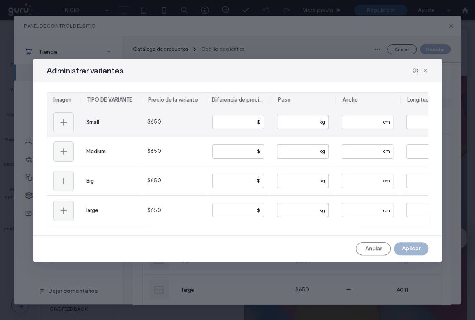
click at [94, 121] on span "Small" at bounding box center [92, 122] width 13 height 6
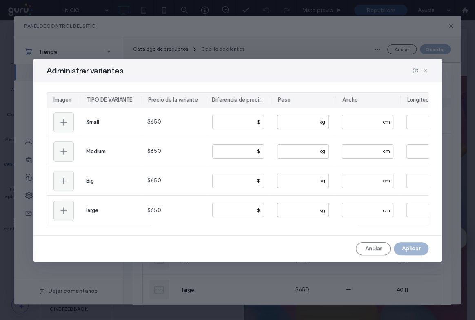
click at [424, 71] on icon at bounding box center [425, 70] width 7 height 7
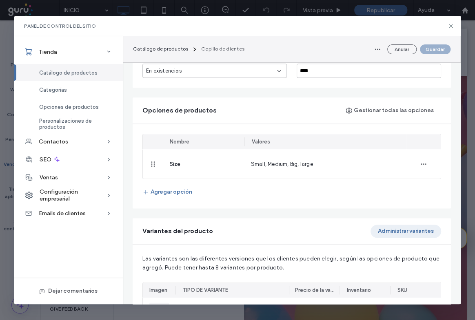
scroll to position [297, 0]
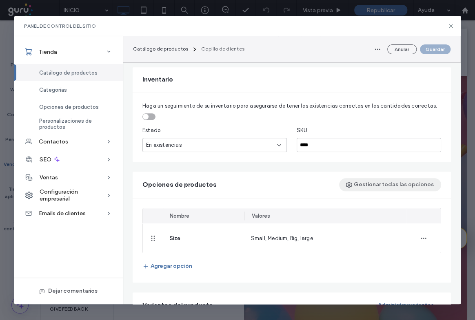
click at [399, 188] on button "Gestionar todas las opciones" at bounding box center [390, 184] width 102 height 13
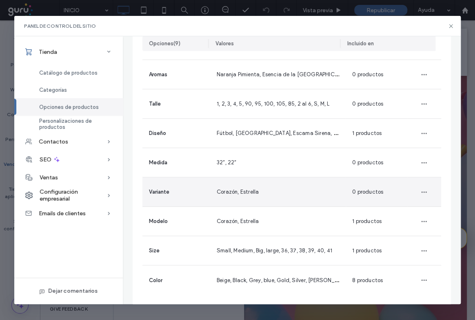
scroll to position [104, 0]
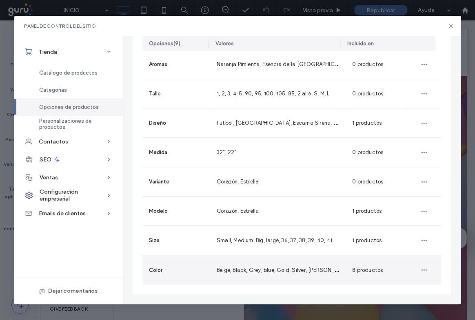
click at [162, 273] on span "Color" at bounding box center [155, 270] width 13 height 6
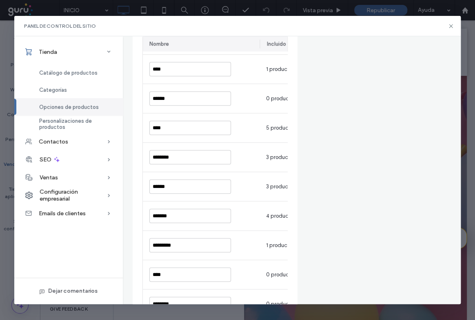
scroll to position [206, 0]
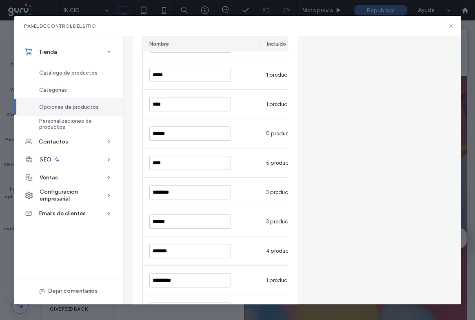
click at [450, 24] on icon at bounding box center [451, 26] width 7 height 7
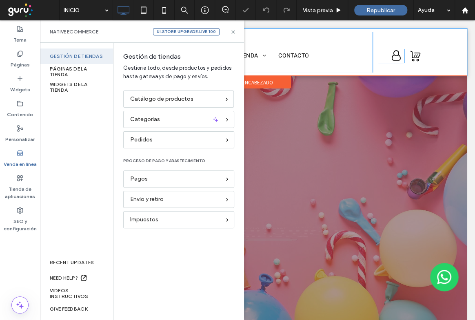
scroll to position [0, 0]
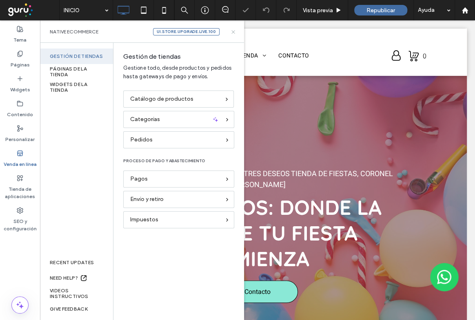
click at [233, 30] on icon at bounding box center [233, 32] width 6 height 6
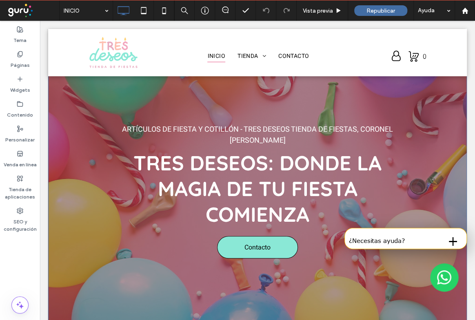
scroll to position [222, 0]
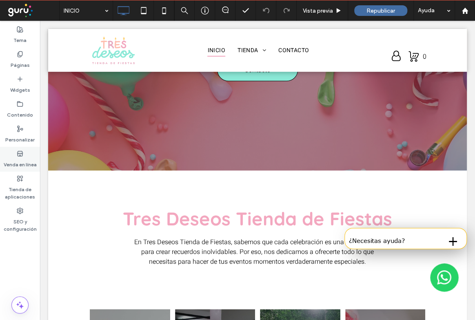
click at [17, 159] on label "Venda en línea" at bounding box center [20, 162] width 33 height 11
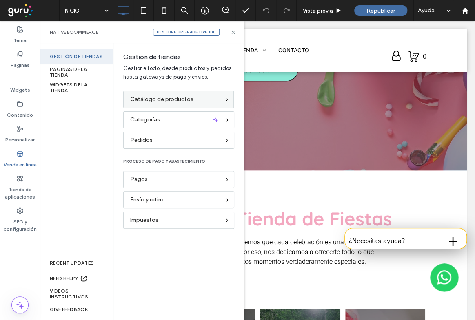
click at [164, 97] on span "Catálogo de productos" at bounding box center [161, 99] width 63 height 9
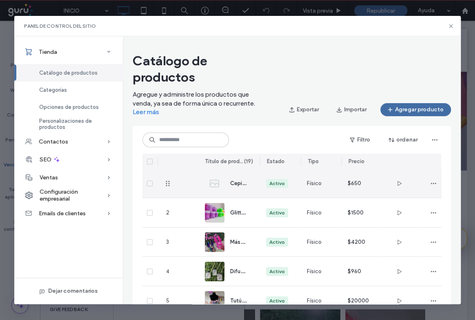
click at [220, 185] on img at bounding box center [215, 184] width 20 height 20
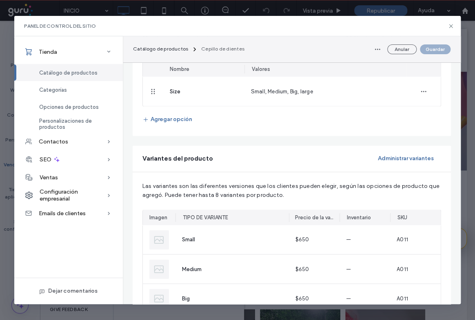
scroll to position [408, 0]
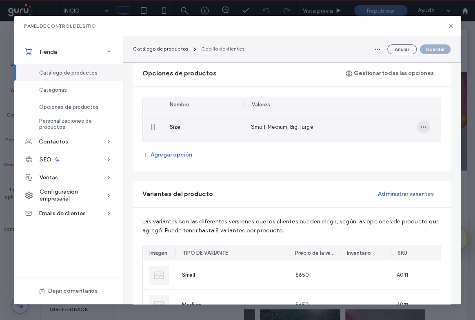
click at [423, 126] on use "button" at bounding box center [423, 126] width 5 height 1
click at [276, 124] on span "Small, Medium, Big, large" at bounding box center [282, 127] width 62 height 6
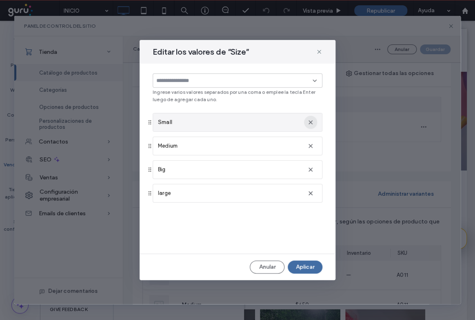
click at [313, 122] on icon "button" at bounding box center [310, 122] width 7 height 7
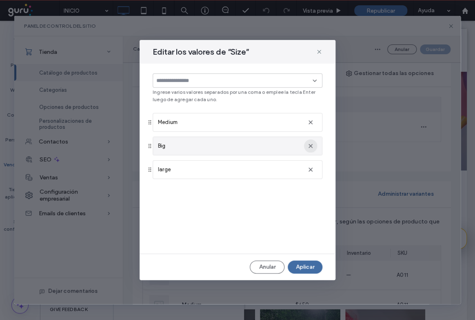
click at [310, 147] on icon "button" at bounding box center [310, 146] width 7 height 7
click at [311, 144] on icon "button" at bounding box center [310, 146] width 7 height 7
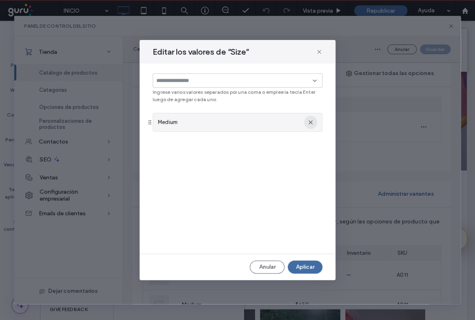
click at [313, 124] on icon "button" at bounding box center [310, 122] width 7 height 7
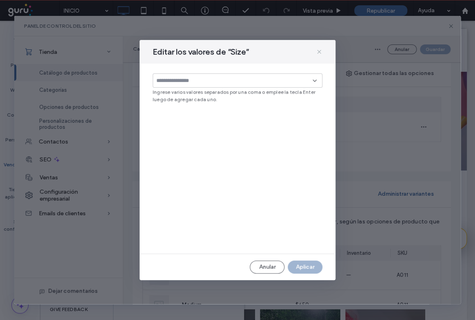
click at [319, 51] on use at bounding box center [319, 52] width 4 height 4
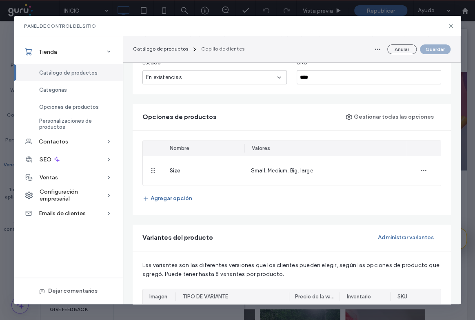
scroll to position [371, 0]
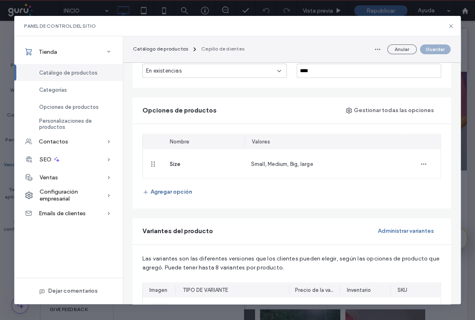
click at [160, 188] on button "Agregar opción" at bounding box center [167, 192] width 50 height 13
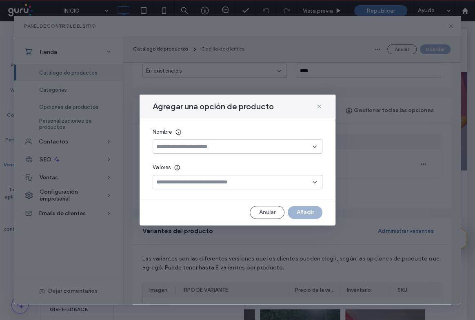
click at [216, 144] on input at bounding box center [234, 147] width 156 height 7
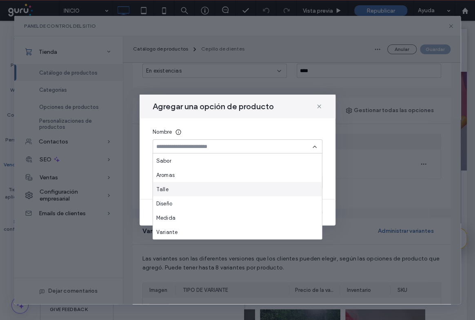
click at [171, 187] on div "Talle" at bounding box center [237, 189] width 169 height 14
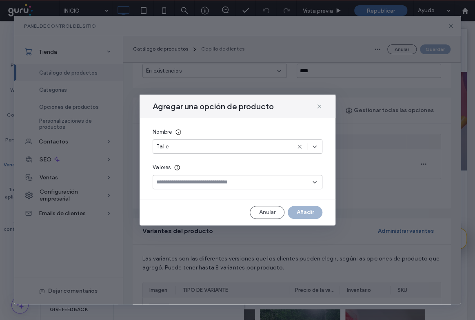
click at [289, 180] on input at bounding box center [234, 182] width 156 height 7
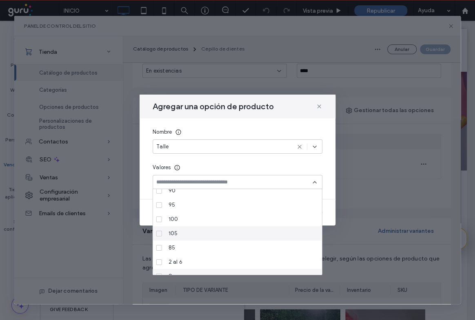
scroll to position [114, 0]
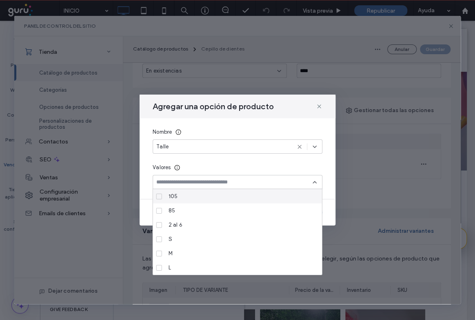
click at [318, 180] on div at bounding box center [238, 182] width 170 height 14
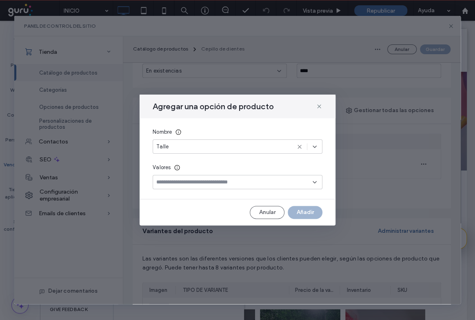
click at [265, 187] on div at bounding box center [238, 182] width 170 height 14
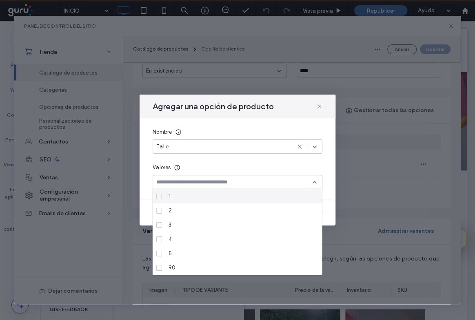
click at [215, 146] on div "Talle" at bounding box center [223, 147] width 134 height 8
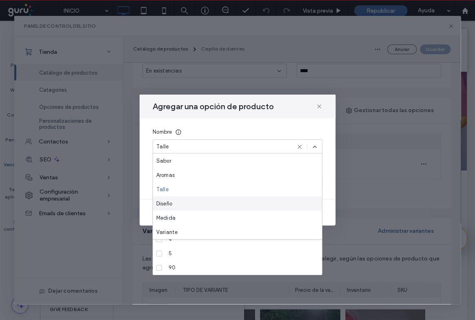
click at [173, 204] on div "Diseño" at bounding box center [237, 203] width 169 height 14
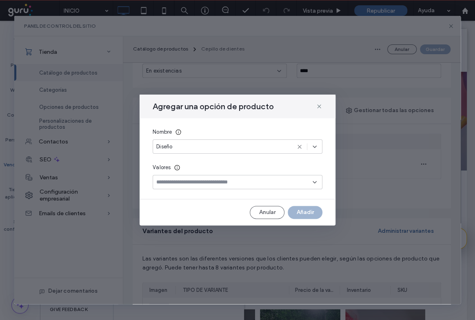
click at [224, 187] on div at bounding box center [238, 182] width 170 height 14
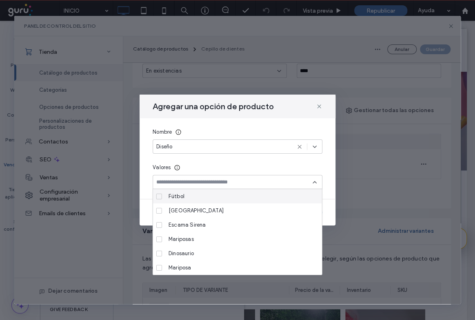
click at [262, 144] on div "Diseño" at bounding box center [223, 147] width 134 height 8
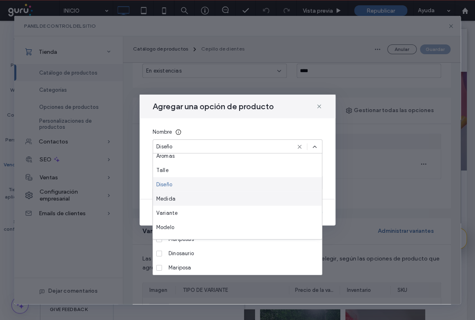
scroll to position [29, 0]
click at [171, 191] on span "Medida" at bounding box center [165, 189] width 19 height 8
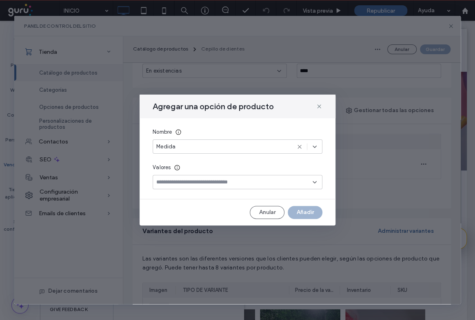
click at [230, 181] on input at bounding box center [234, 182] width 156 height 7
click at [157, 195] on icon at bounding box center [158, 196] width 3 height 2
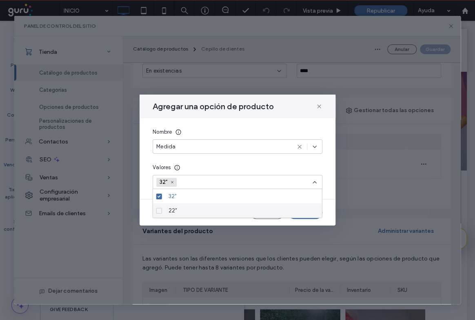
click at [159, 211] on icon at bounding box center [158, 210] width 3 height 2
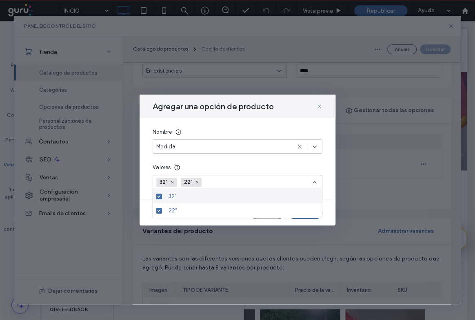
click at [235, 183] on input at bounding box center [234, 182] width 56 height 12
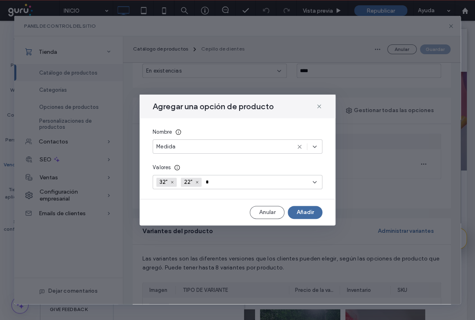
type input "**"
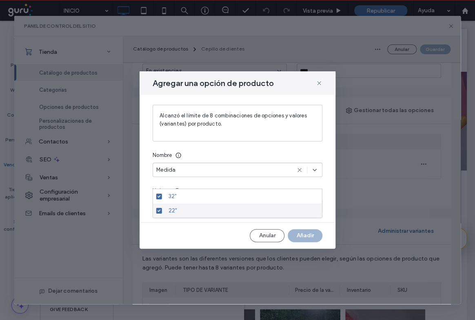
drag, startPoint x: 235, startPoint y: 208, endPoint x: 206, endPoint y: 207, distance: 28.2
click at [233, 208] on div "22”" at bounding box center [240, 211] width 150 height 14
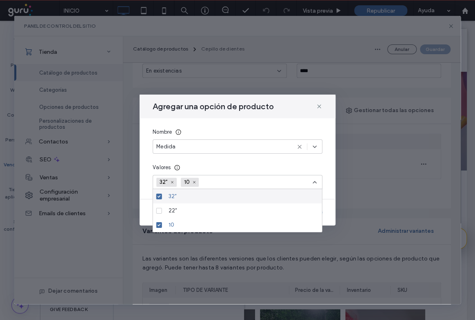
click at [190, 180] on span "10" at bounding box center [187, 182] width 7 height 7
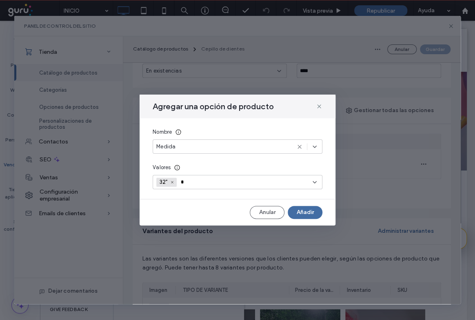
type input "**"
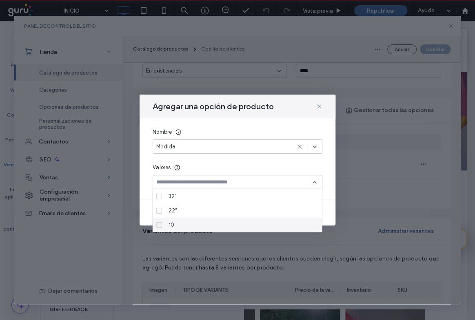
click at [224, 145] on div "Medida" at bounding box center [223, 147] width 134 height 8
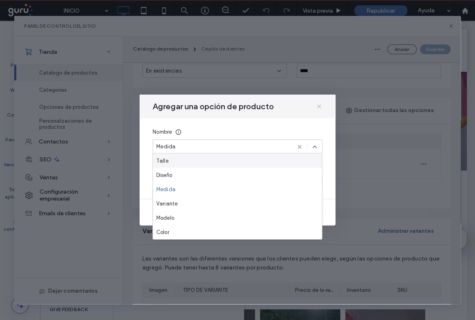
click at [318, 106] on icon at bounding box center [319, 106] width 7 height 7
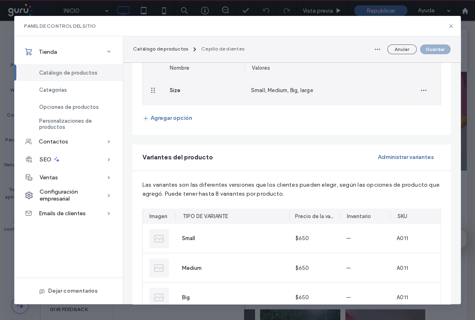
scroll to position [408, 0]
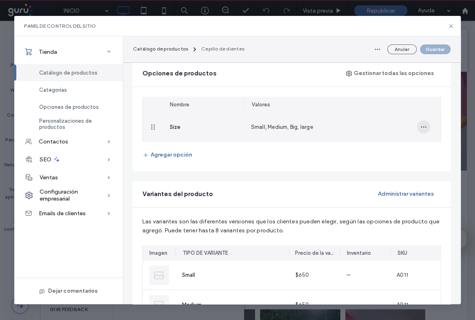
click at [423, 124] on icon "button" at bounding box center [423, 127] width 7 height 7
click at [395, 148] on span "Actualizar valores" at bounding box center [394, 148] width 45 height 8
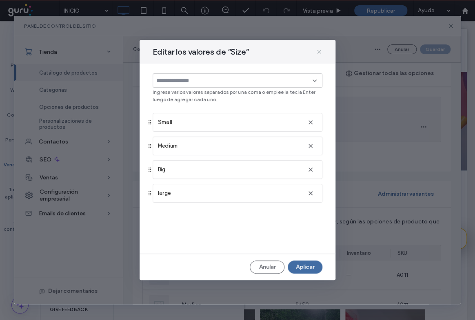
click at [319, 49] on icon at bounding box center [319, 52] width 7 height 7
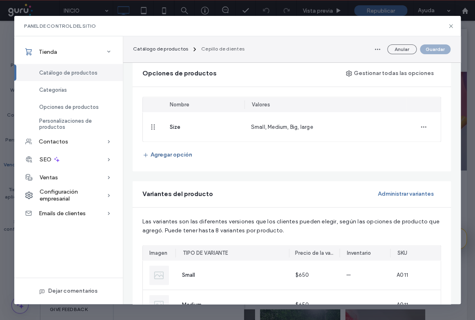
drag, startPoint x: 167, startPoint y: 161, endPoint x: 168, endPoint y: 155, distance: 6.2
click at [167, 161] on div "Nombre Valores Size Small, Medium, Big, large Agregar opción" at bounding box center [292, 129] width 318 height 84
click at [169, 153] on button "Agregar opción" at bounding box center [167, 155] width 50 height 13
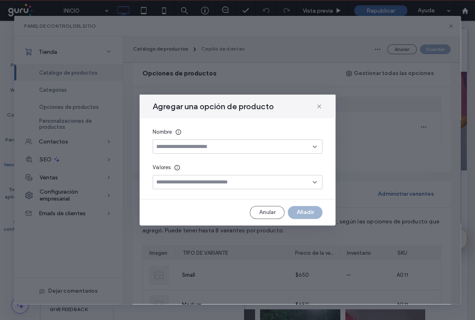
click at [188, 147] on input at bounding box center [234, 147] width 156 height 7
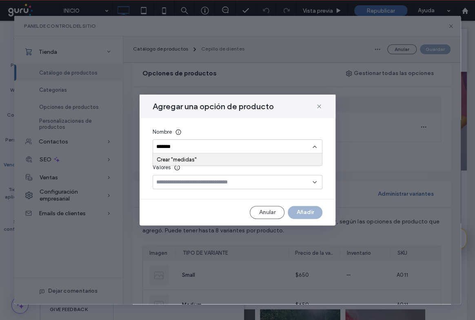
type input "*******"
click at [226, 161] on div "Crear "medidas"" at bounding box center [238, 159] width 162 height 6
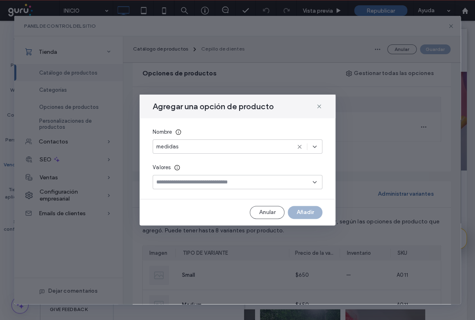
click at [300, 144] on icon at bounding box center [299, 147] width 7 height 7
click at [202, 149] on input at bounding box center [234, 147] width 156 height 7
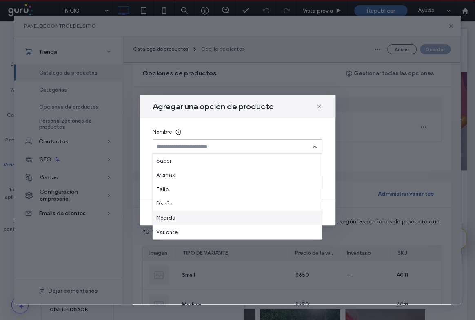
click at [173, 216] on span "Medida" at bounding box center [165, 218] width 19 height 8
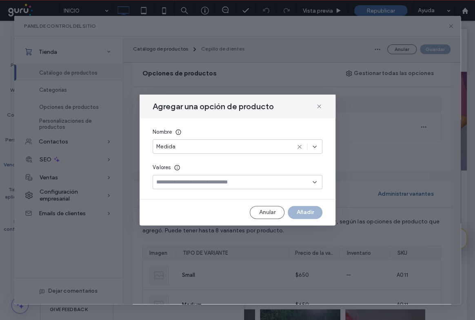
click at [225, 181] on input at bounding box center [234, 182] width 156 height 7
click at [159, 194] on span at bounding box center [159, 196] width 6 height 6
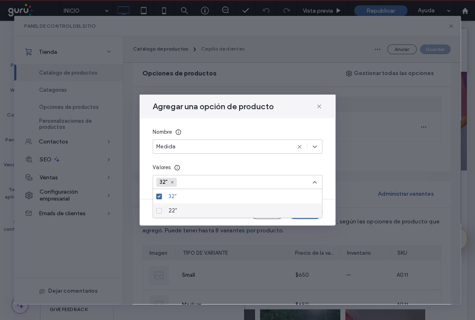
click at [160, 208] on span at bounding box center [159, 211] width 6 height 6
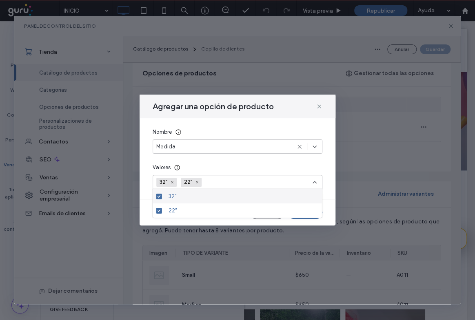
click at [312, 183] on icon at bounding box center [314, 182] width 7 height 7
click at [299, 211] on button "Añadir" at bounding box center [305, 212] width 35 height 13
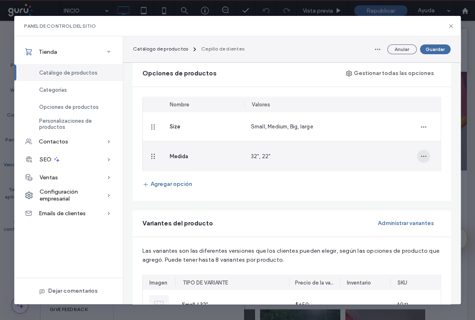
click at [423, 157] on icon "button" at bounding box center [423, 156] width 7 height 7
click at [397, 173] on span "Actualizar valores" at bounding box center [394, 177] width 45 height 8
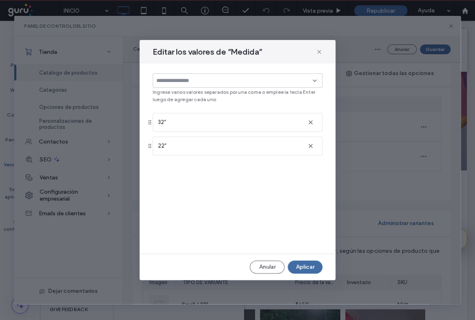
click at [198, 80] on input at bounding box center [234, 81] width 156 height 7
type input "*******"
click at [304, 265] on button "Aplicar" at bounding box center [305, 267] width 35 height 13
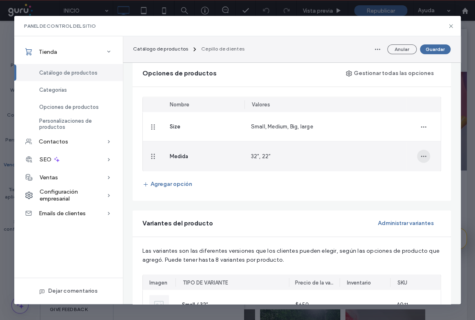
click at [424, 155] on icon "button" at bounding box center [423, 156] width 7 height 7
click at [378, 176] on span "Actualizar valores" at bounding box center [394, 177] width 45 height 8
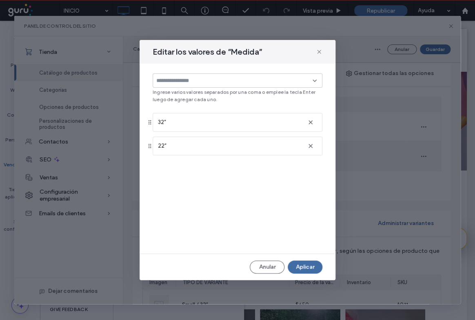
click at [148, 124] on icon at bounding box center [149, 122] width 7 height 7
click at [151, 124] on icon at bounding box center [149, 122] width 7 height 7
click at [149, 124] on icon at bounding box center [149, 122] width 7 height 7
click at [163, 78] on input at bounding box center [234, 81] width 156 height 7
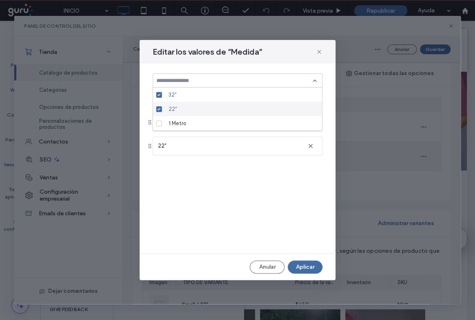
click at [159, 107] on span at bounding box center [159, 109] width 6 height 6
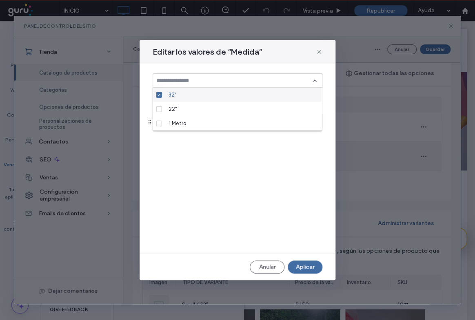
click at [160, 92] on span at bounding box center [159, 95] width 6 height 6
click at [166, 82] on input at bounding box center [234, 81] width 156 height 7
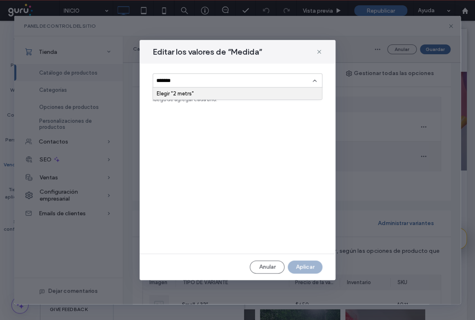
type input "********"
click at [182, 82] on input "********" at bounding box center [234, 81] width 156 height 7
click at [182, 82] on input at bounding box center [234, 81] width 156 height 7
type input "********"
click at [207, 95] on div "Elegir "2 metros"" at bounding box center [238, 94] width 162 height 6
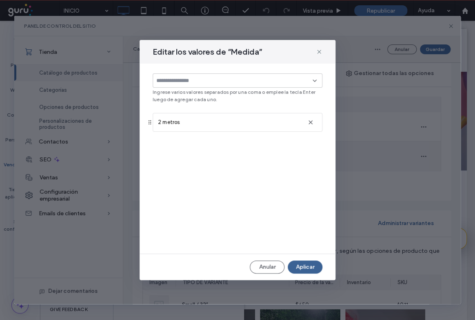
click at [308, 266] on button "Aplicar" at bounding box center [305, 267] width 35 height 13
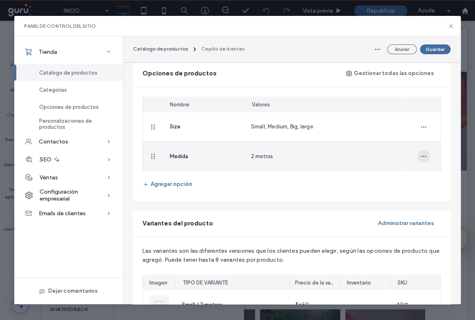
click at [424, 156] on icon "button" at bounding box center [423, 156] width 7 height 7
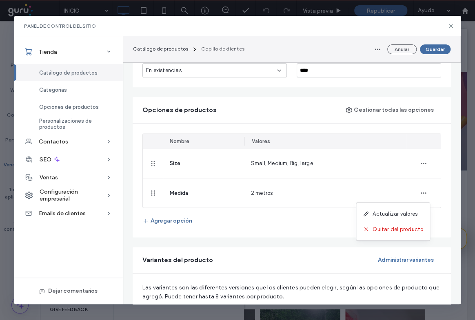
scroll to position [371, 0]
click at [175, 221] on button "Agregar opción" at bounding box center [167, 221] width 50 height 13
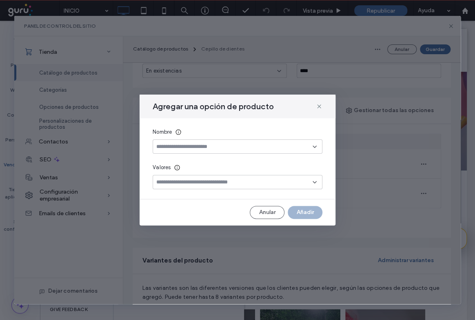
click at [208, 146] on input at bounding box center [234, 147] width 156 height 7
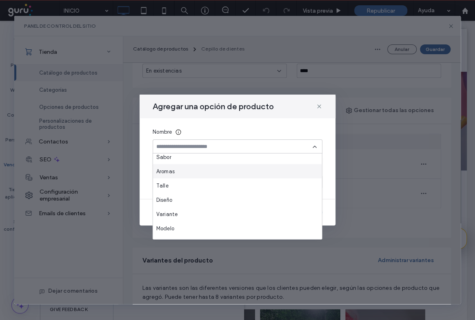
scroll to position [14, 0]
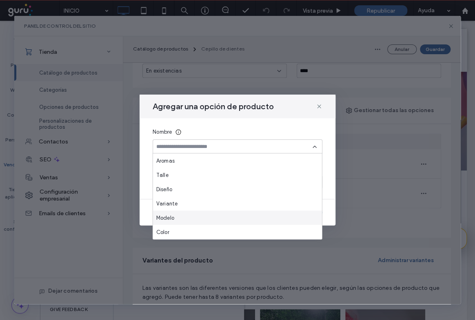
click at [166, 214] on span "Modelo" at bounding box center [165, 218] width 18 height 8
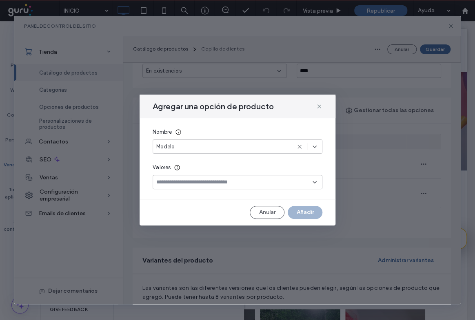
click at [200, 146] on div "Modelo" at bounding box center [223, 147] width 134 height 8
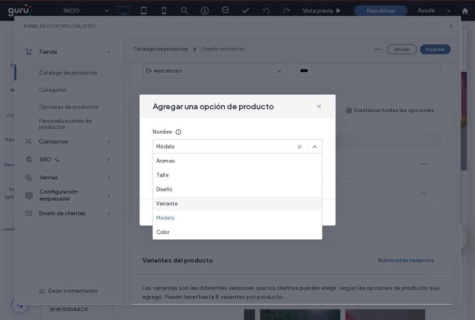
click at [167, 204] on span "Variante" at bounding box center [167, 204] width 22 height 8
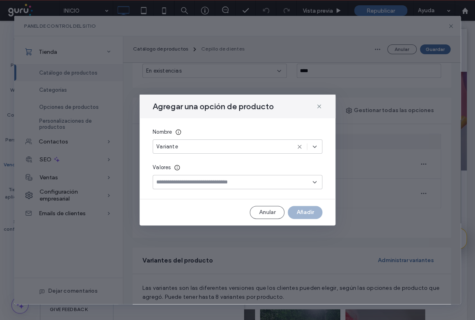
click at [169, 143] on span "Variante" at bounding box center [167, 147] width 22 height 8
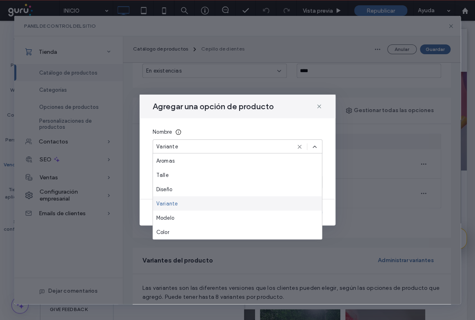
scroll to position [0, 0]
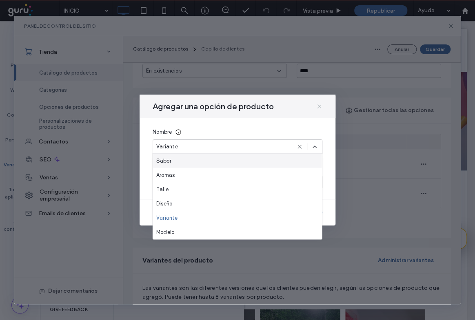
click at [322, 106] on icon at bounding box center [319, 106] width 7 height 7
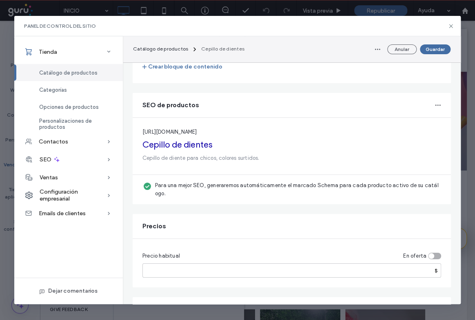
scroll to position [1193, 0]
click at [51, 93] on span "Categorías" at bounding box center [53, 90] width 28 height 6
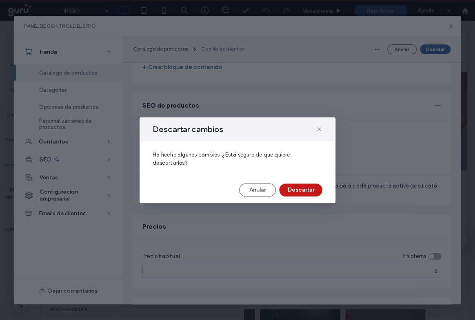
click at [298, 187] on button "Descartar" at bounding box center [300, 190] width 43 height 13
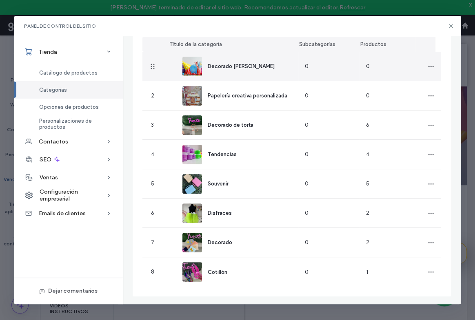
scroll to position [83, 0]
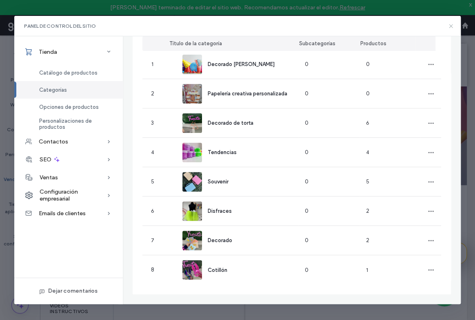
click at [449, 27] on icon at bounding box center [451, 26] width 7 height 7
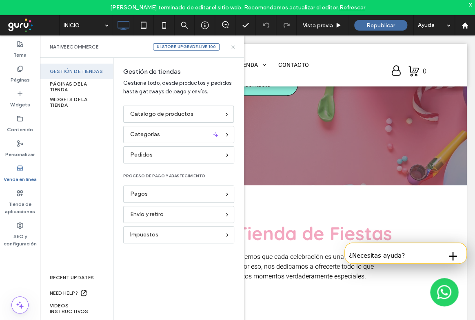
click at [232, 47] on icon at bounding box center [233, 47] width 6 height 6
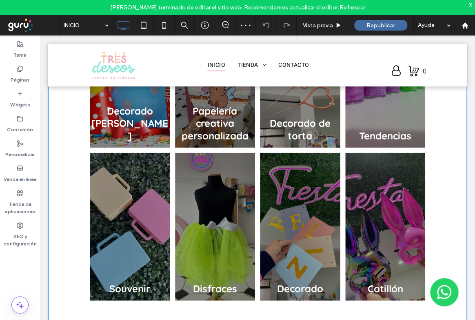
scroll to position [519, 0]
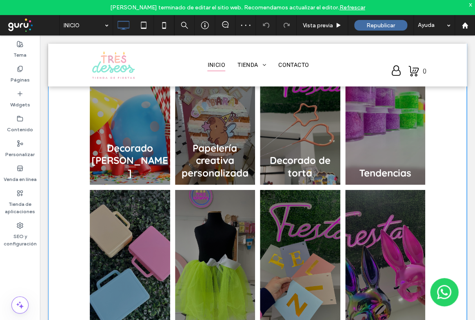
click at [212, 126] on link at bounding box center [215, 111] width 85 height 157
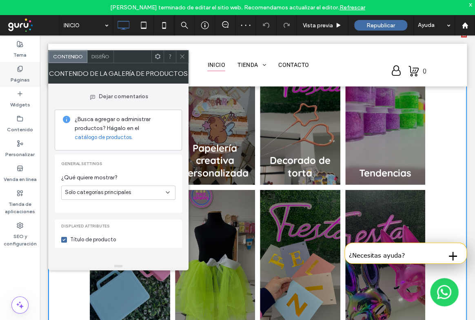
click at [25, 72] on label "Páginas" at bounding box center [20, 77] width 19 height 11
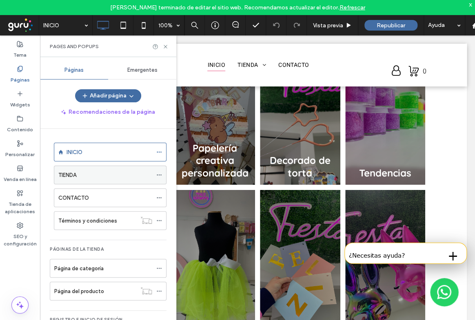
click at [121, 179] on div "TIENDA" at bounding box center [105, 175] width 94 height 18
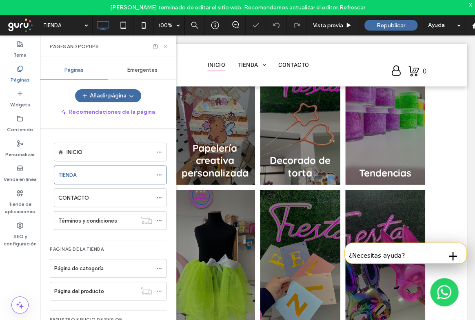
click at [165, 47] on use at bounding box center [165, 46] width 3 height 3
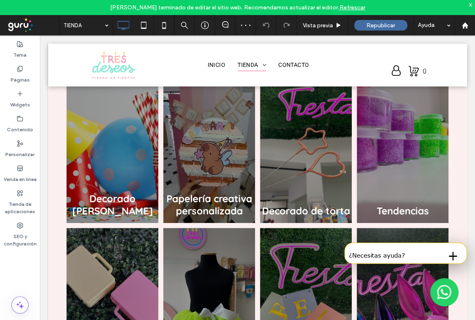
scroll to position [1548, 0]
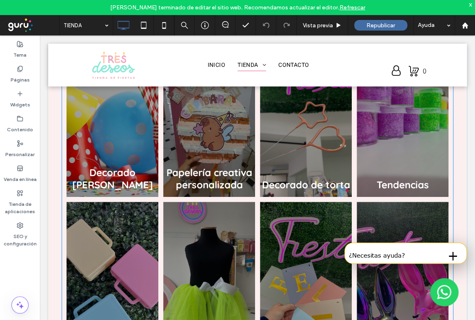
click at [199, 159] on link at bounding box center [209, 110] width 98 height 183
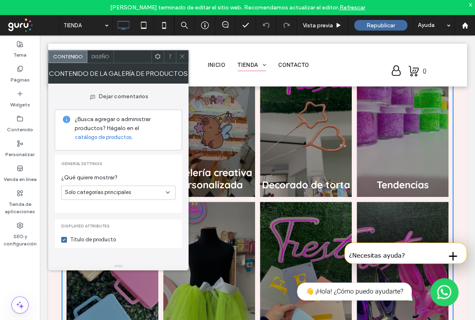
click at [104, 60] on div "Diseño" at bounding box center [100, 57] width 27 height 12
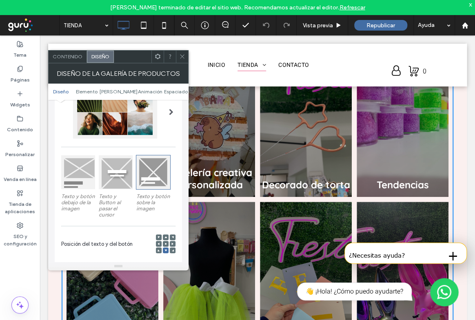
scroll to position [74, 0]
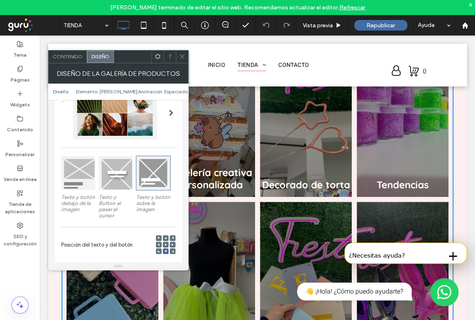
click at [296, 167] on link at bounding box center [306, 110] width 98 height 183
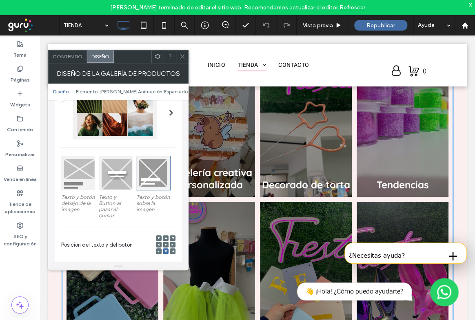
click at [186, 54] on div at bounding box center [182, 57] width 12 height 12
